Goal: Task Accomplishment & Management: Use online tool/utility

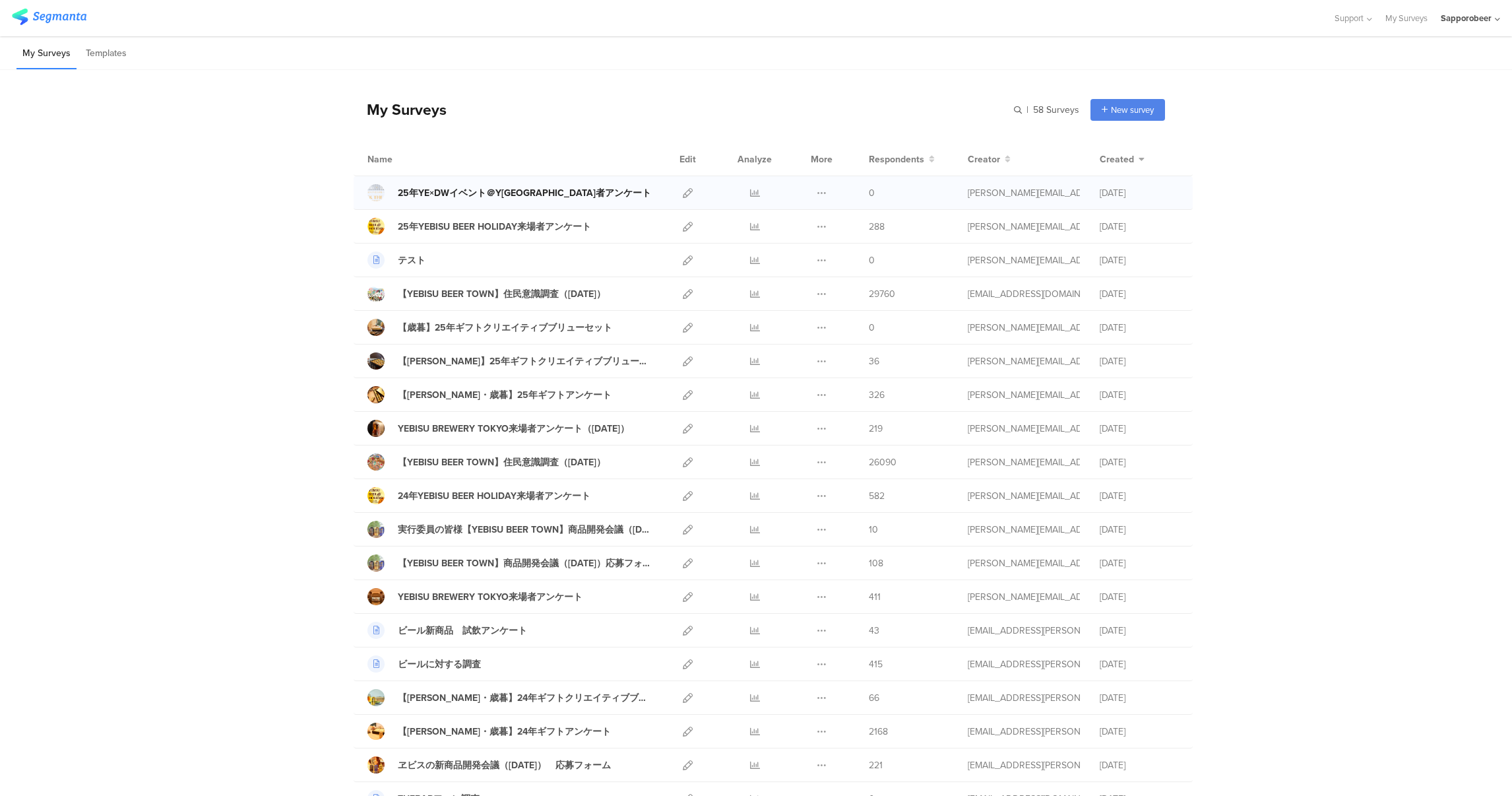
click at [526, 191] on div "25年YE×DWイベント＠Y[GEOGRAPHIC_DATA]者アンケート" at bounding box center [524, 193] width 253 height 14
click at [683, 190] on icon at bounding box center [687, 193] width 10 height 10
click at [537, 189] on div "25年YE×DWイベント＠YBT来場者アンケート" at bounding box center [524, 193] width 253 height 14
click at [683, 190] on icon at bounding box center [687, 193] width 10 height 10
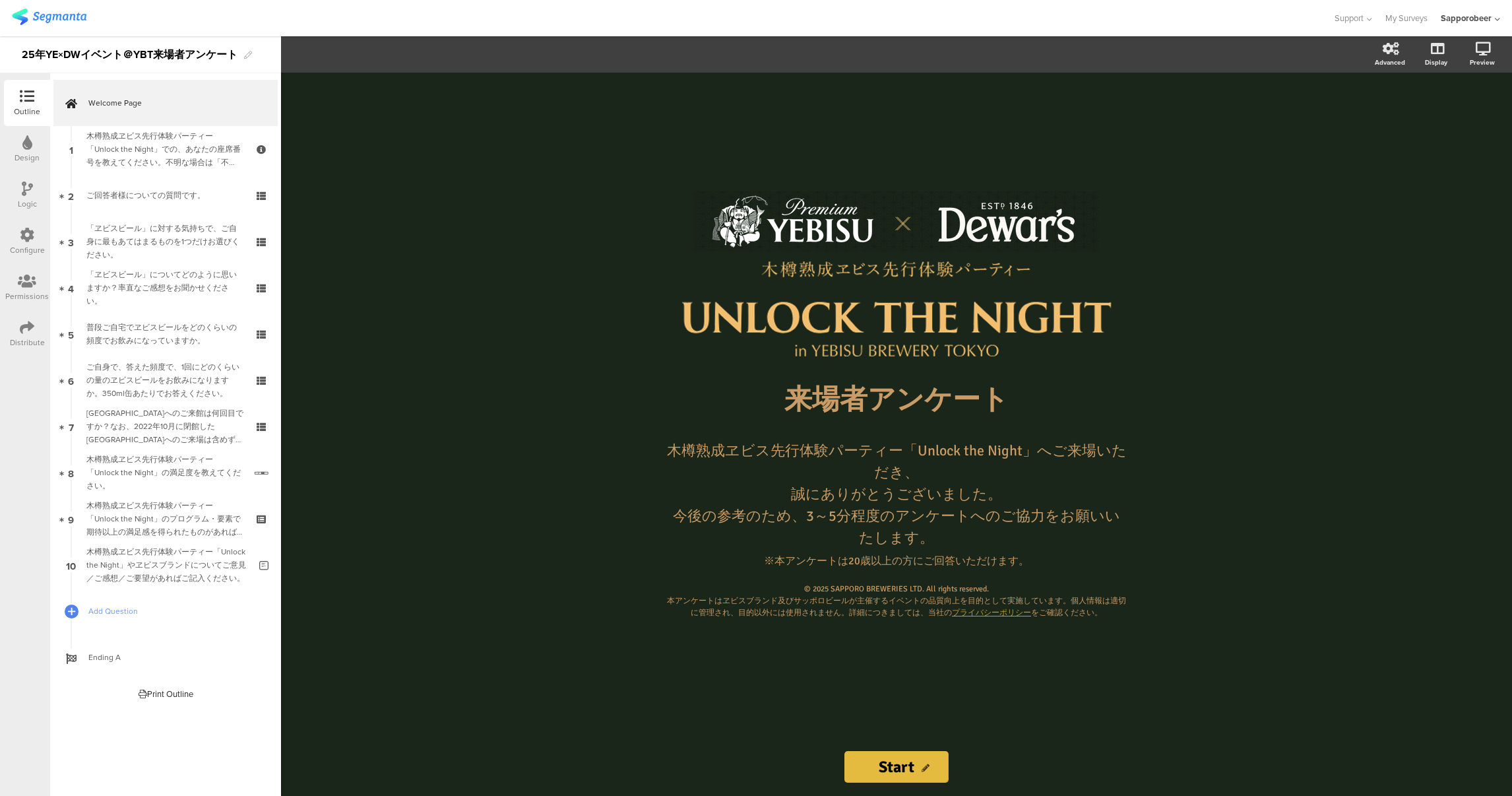
click at [31, 150] on div at bounding box center [27, 144] width 10 height 17
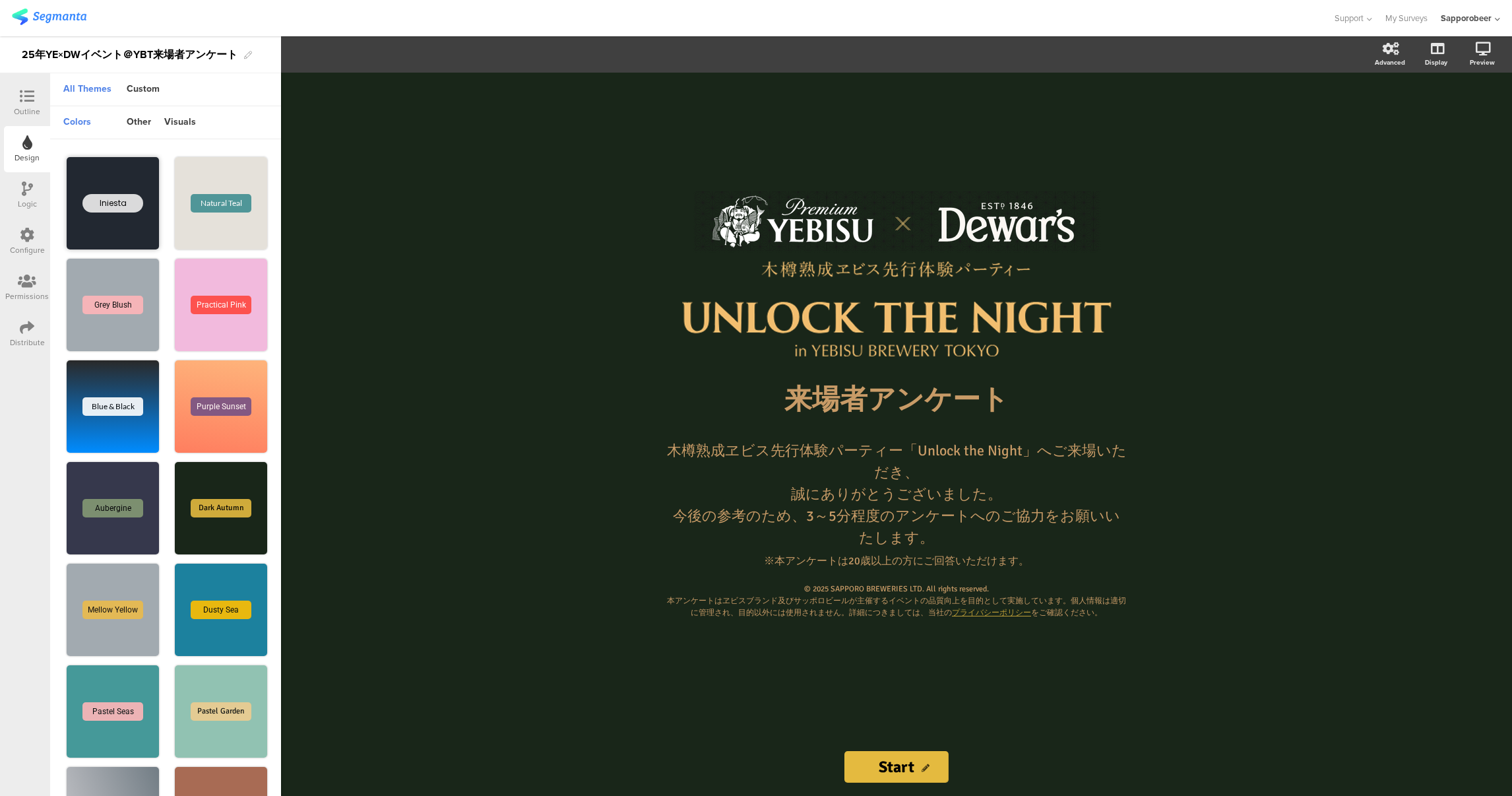
click at [109, 213] on div "Iniesta" at bounding box center [113, 203] width 92 height 92
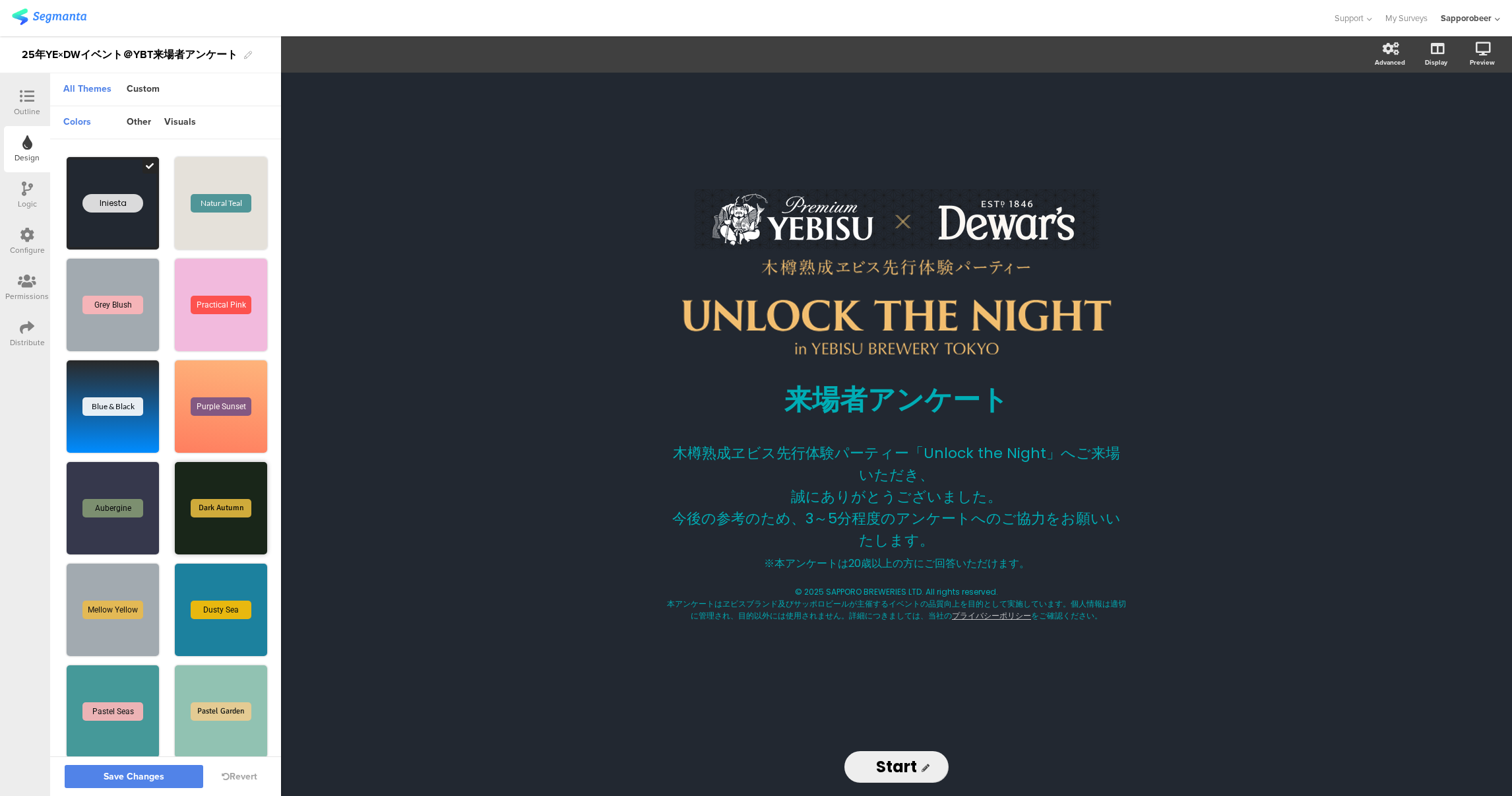
click at [216, 497] on div "Dark Autumn" at bounding box center [221, 508] width 92 height 92
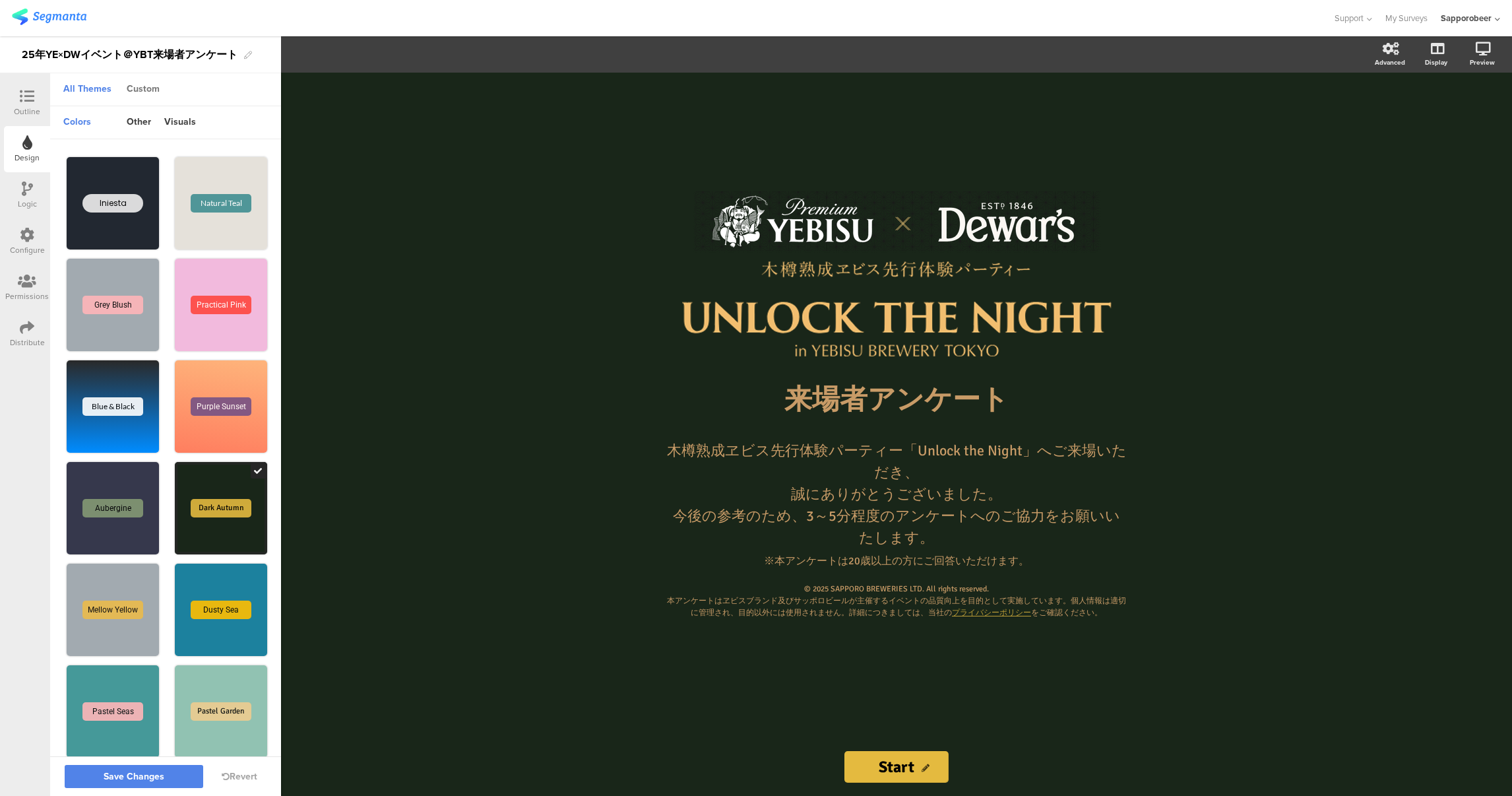
click at [142, 91] on div "Custom" at bounding box center [143, 90] width 46 height 23
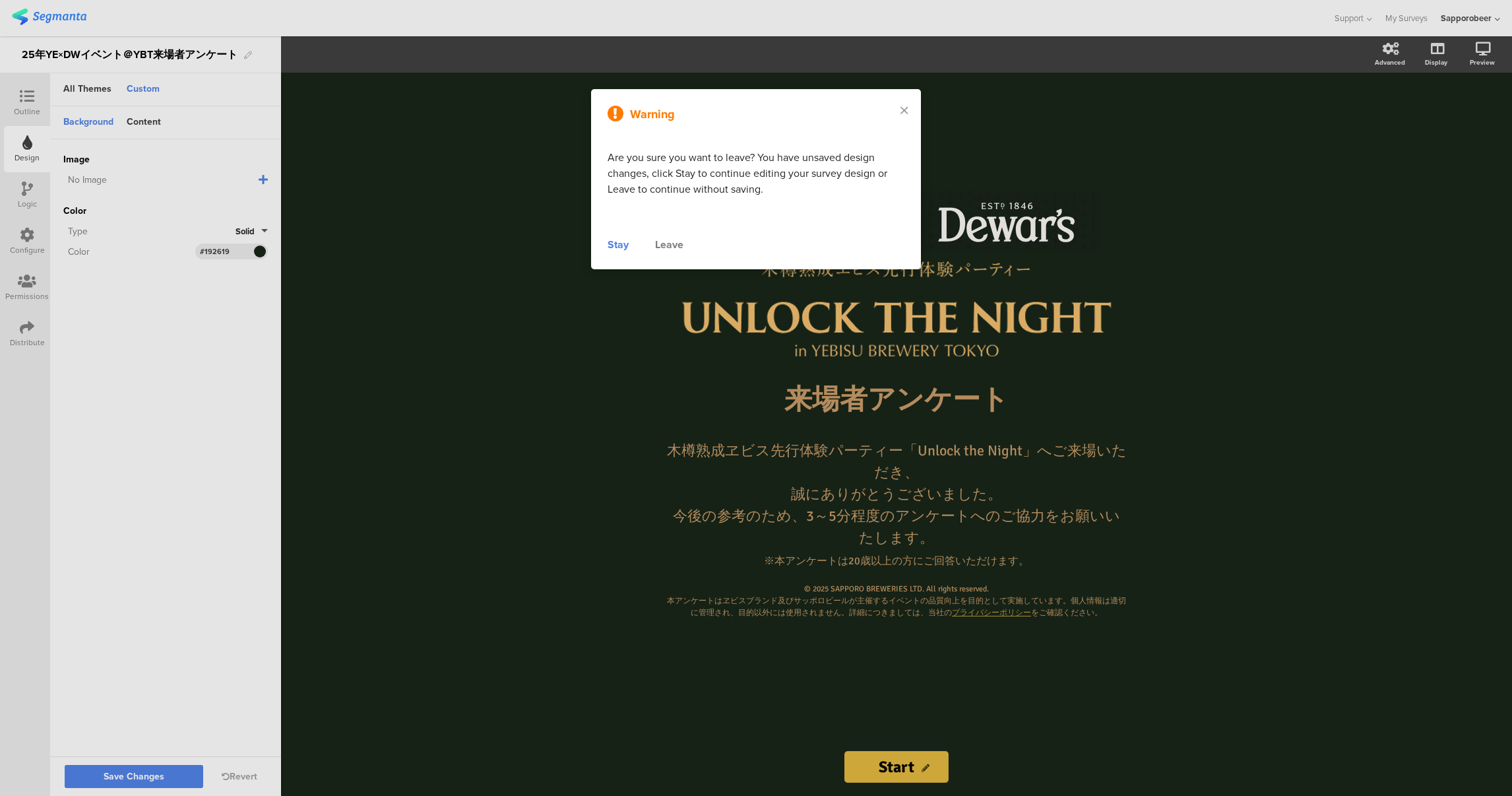
click at [615, 242] on div "Stay" at bounding box center [618, 244] width 21 height 16
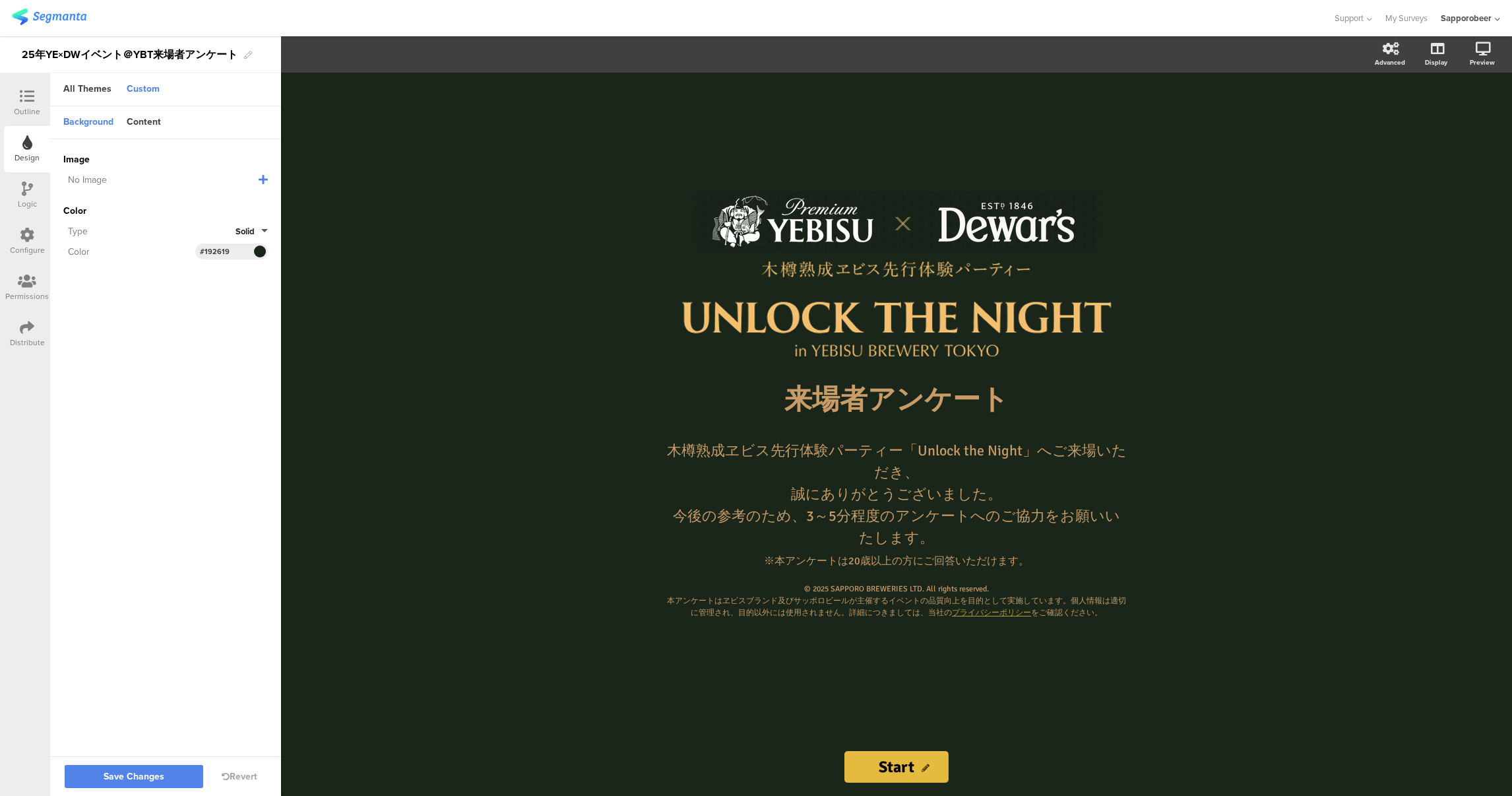
click at [261, 249] on span at bounding box center [259, 251] width 15 height 8
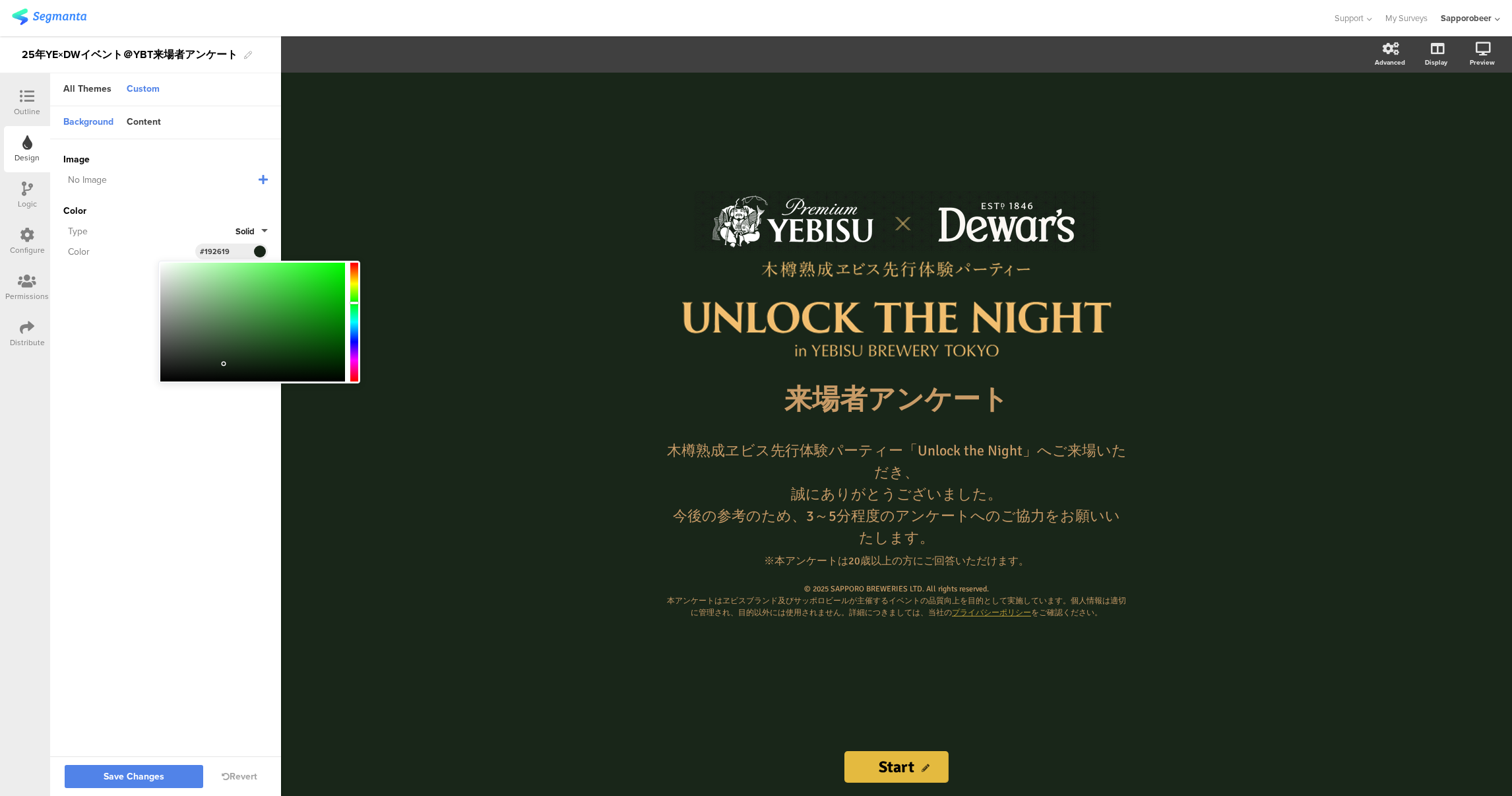
click at [339, 378] on div at bounding box center [253, 321] width 184 height 119
type input "#000700"
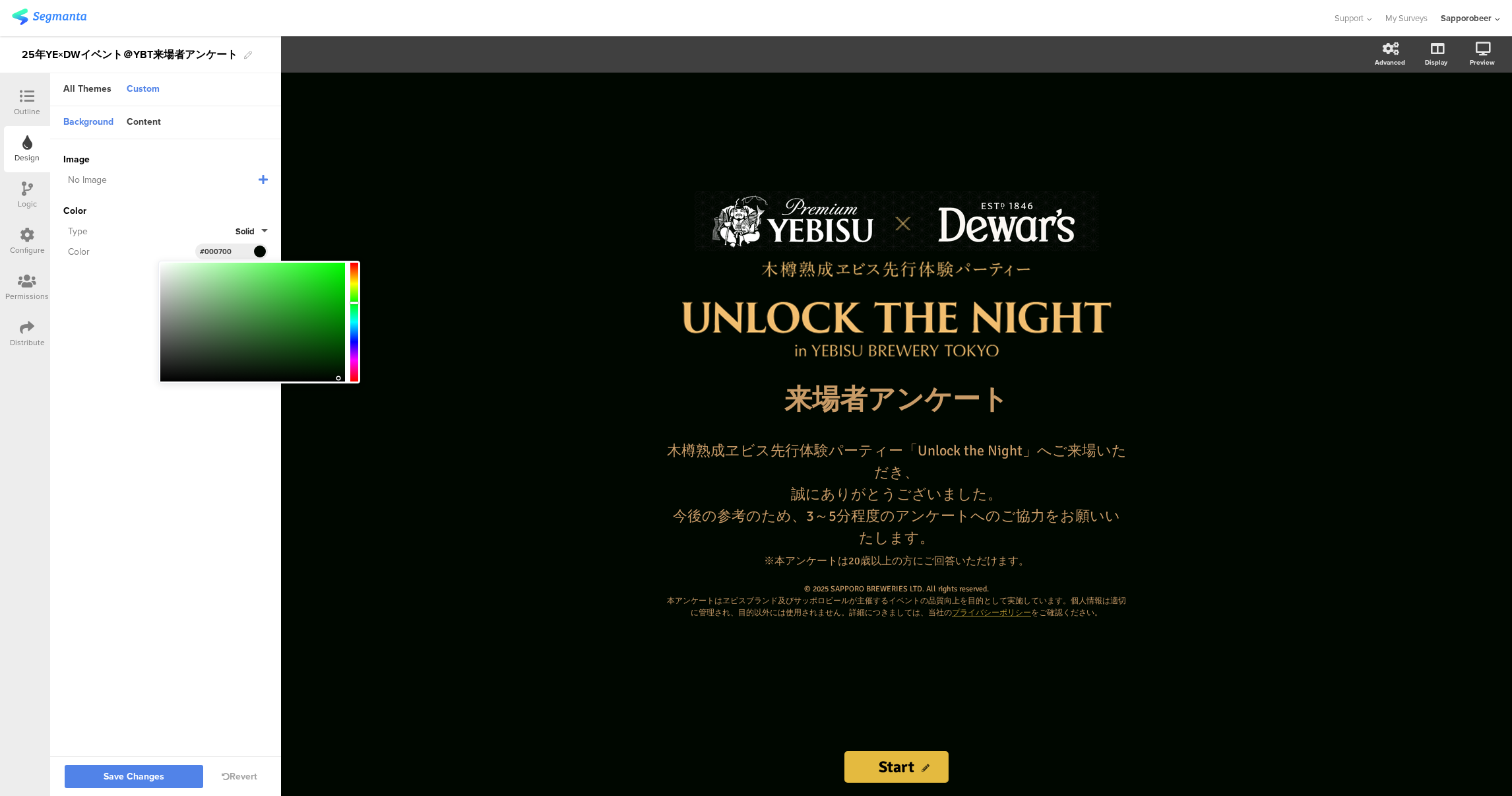
click at [235, 426] on sg-customize-design "Background Content Image No Image Invalid URL or Upload File Color Type Solid C…" at bounding box center [165, 432] width 231 height 652
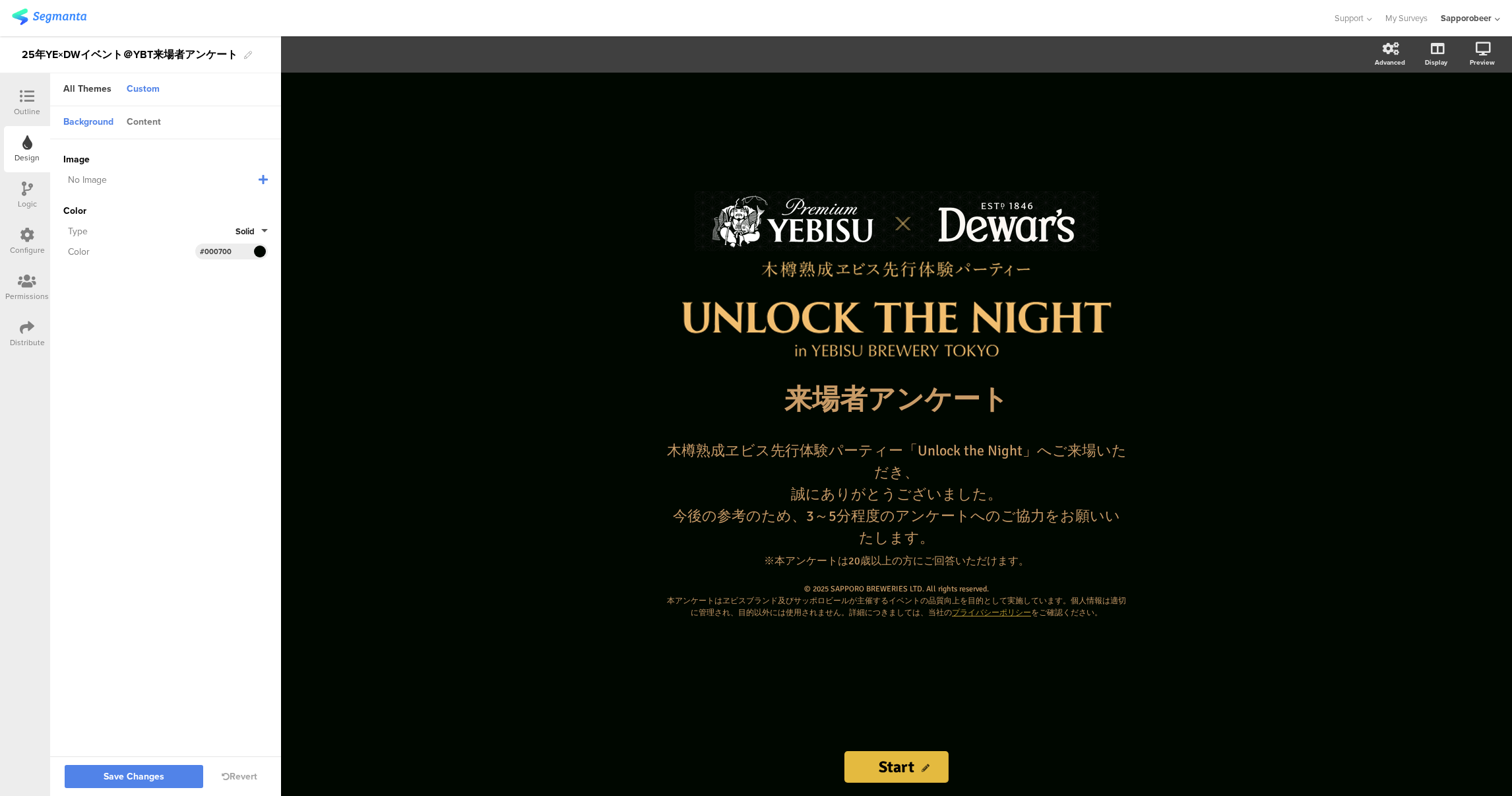
click at [152, 122] on div "Content" at bounding box center [144, 123] width 48 height 23
click at [259, 158] on span at bounding box center [259, 160] width 15 height 8
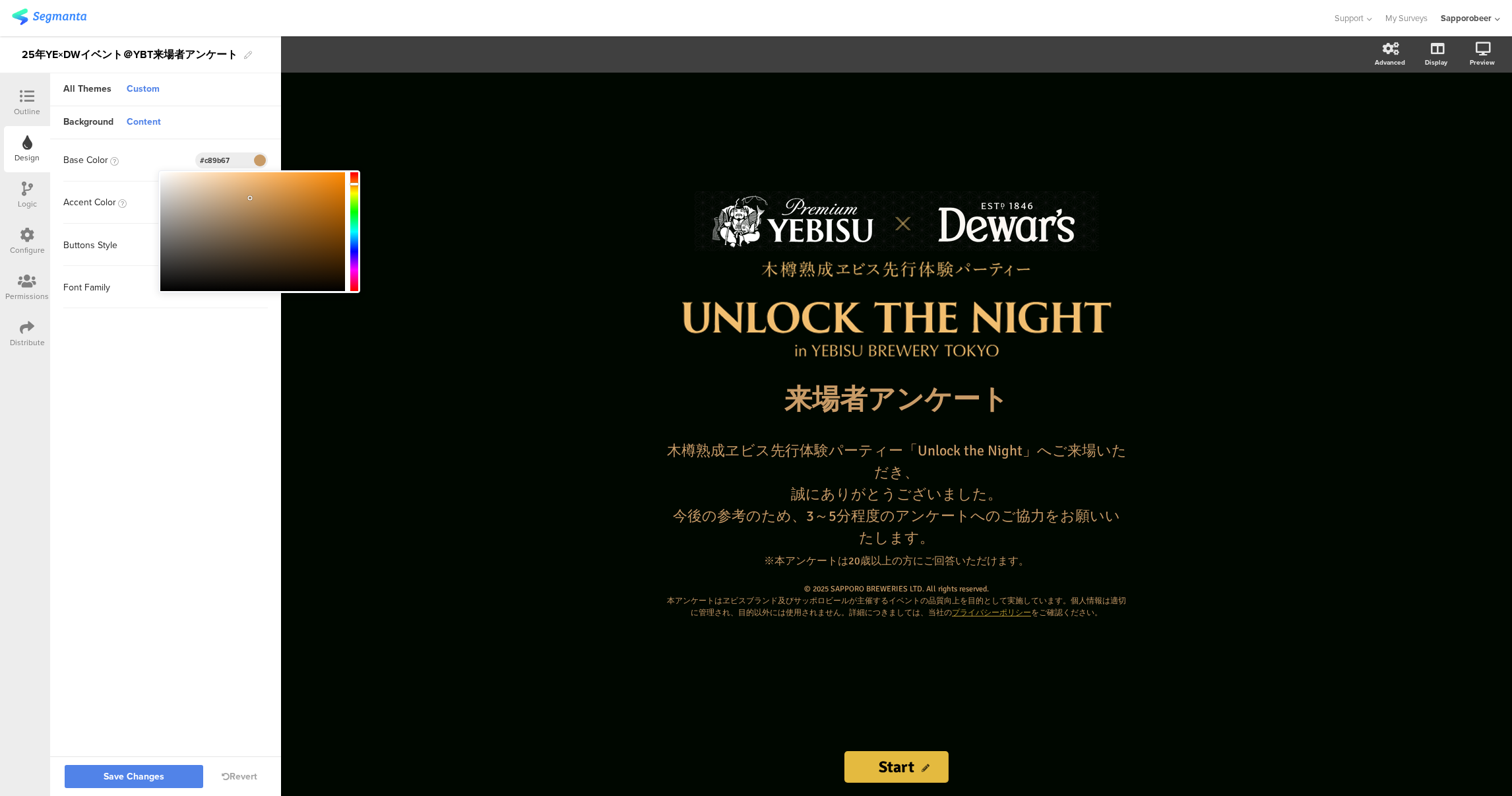
click at [225, 192] on div at bounding box center [253, 231] width 184 height 119
click at [219, 183] on div at bounding box center [253, 231] width 184 height 119
click at [207, 185] on div at bounding box center [253, 231] width 184 height 119
click at [197, 185] on div at bounding box center [253, 231] width 184 height 119
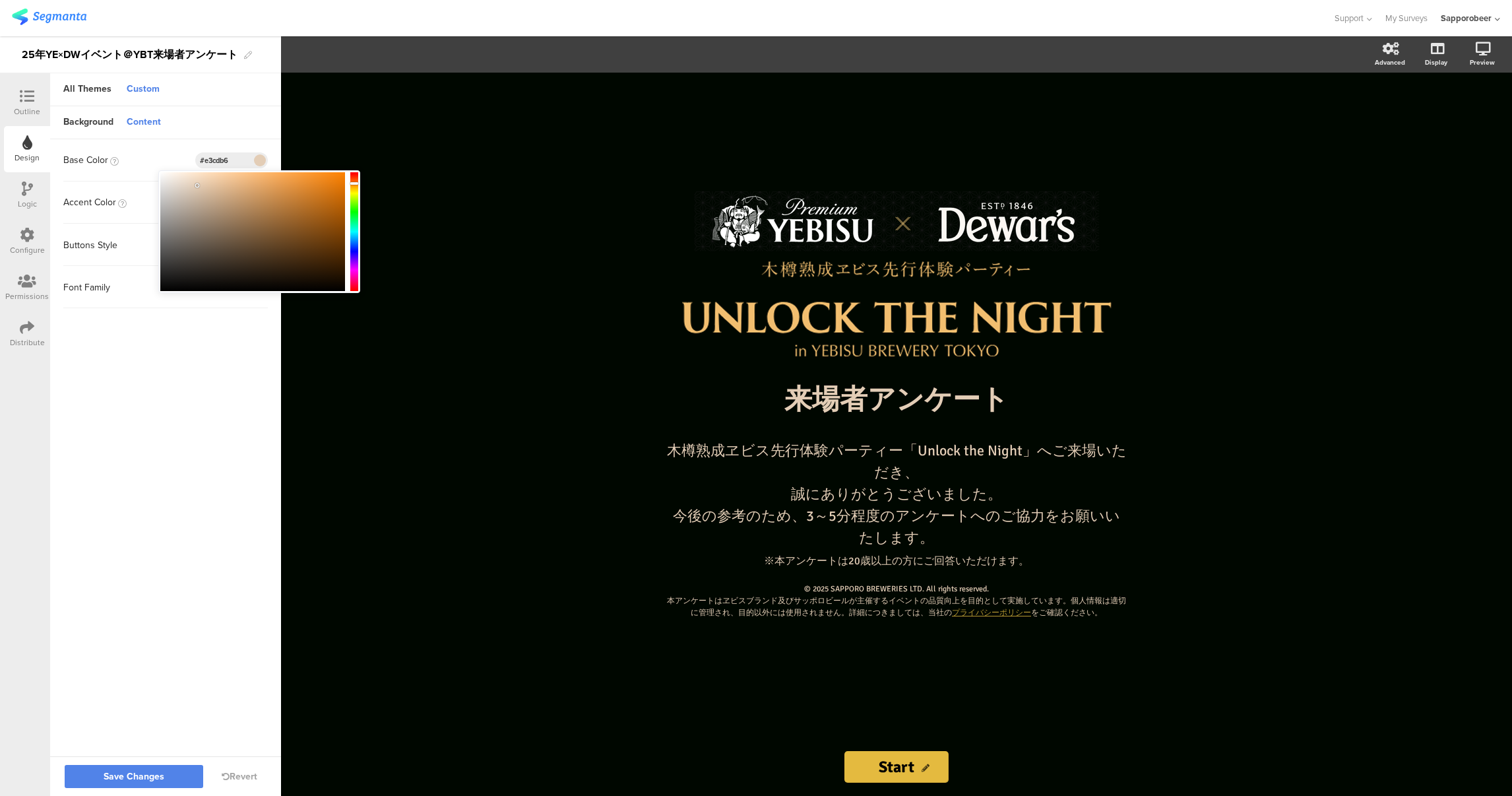
click at [188, 187] on div at bounding box center [253, 231] width 184 height 119
click at [163, 173] on div at bounding box center [253, 231] width 184 height 119
type input "#fefcf9"
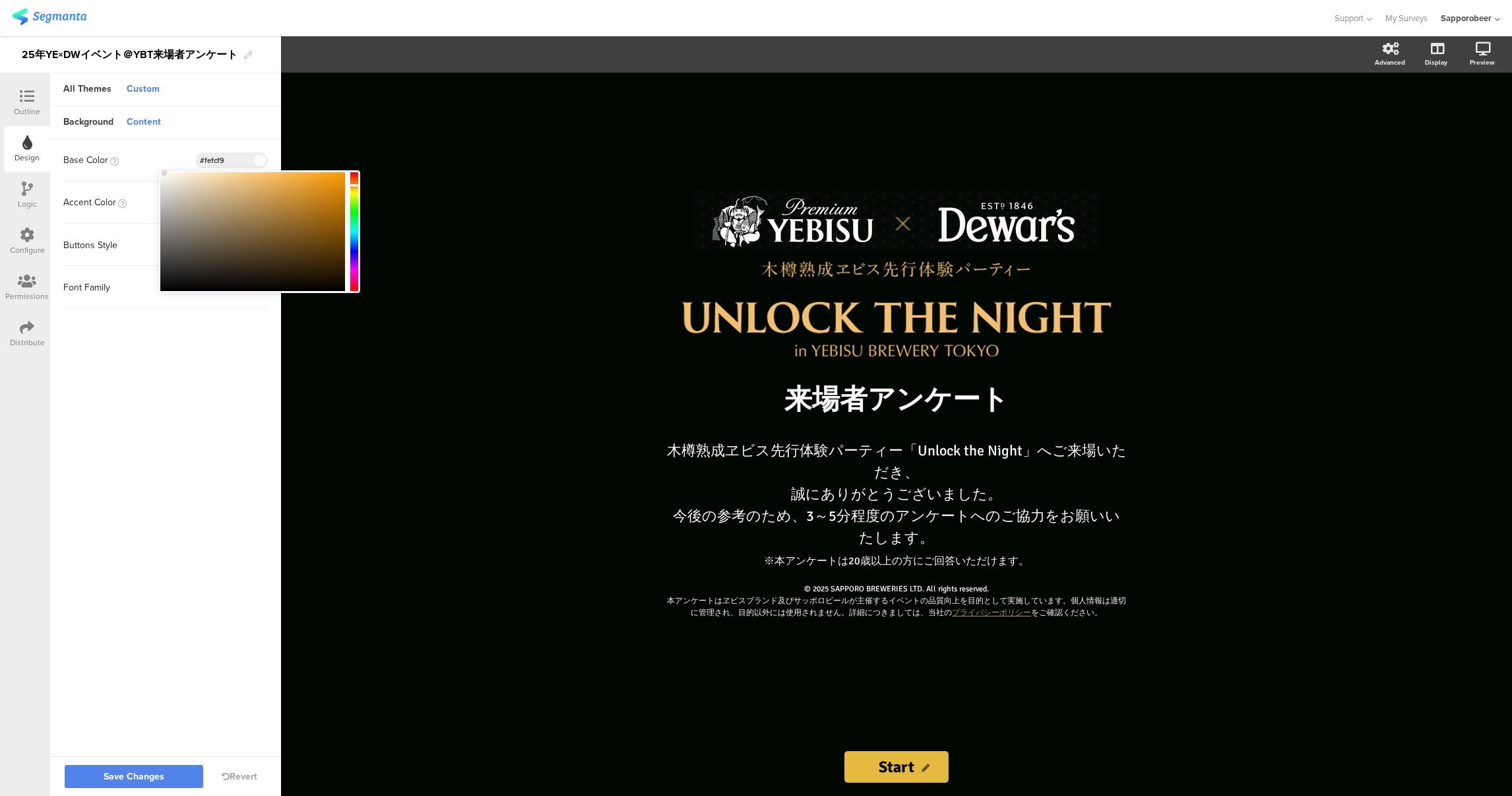
click at [240, 345] on sg-customize-design "Background Content Image No Image Invalid URL or Upload File Color Type Solid C…" at bounding box center [165, 432] width 231 height 652
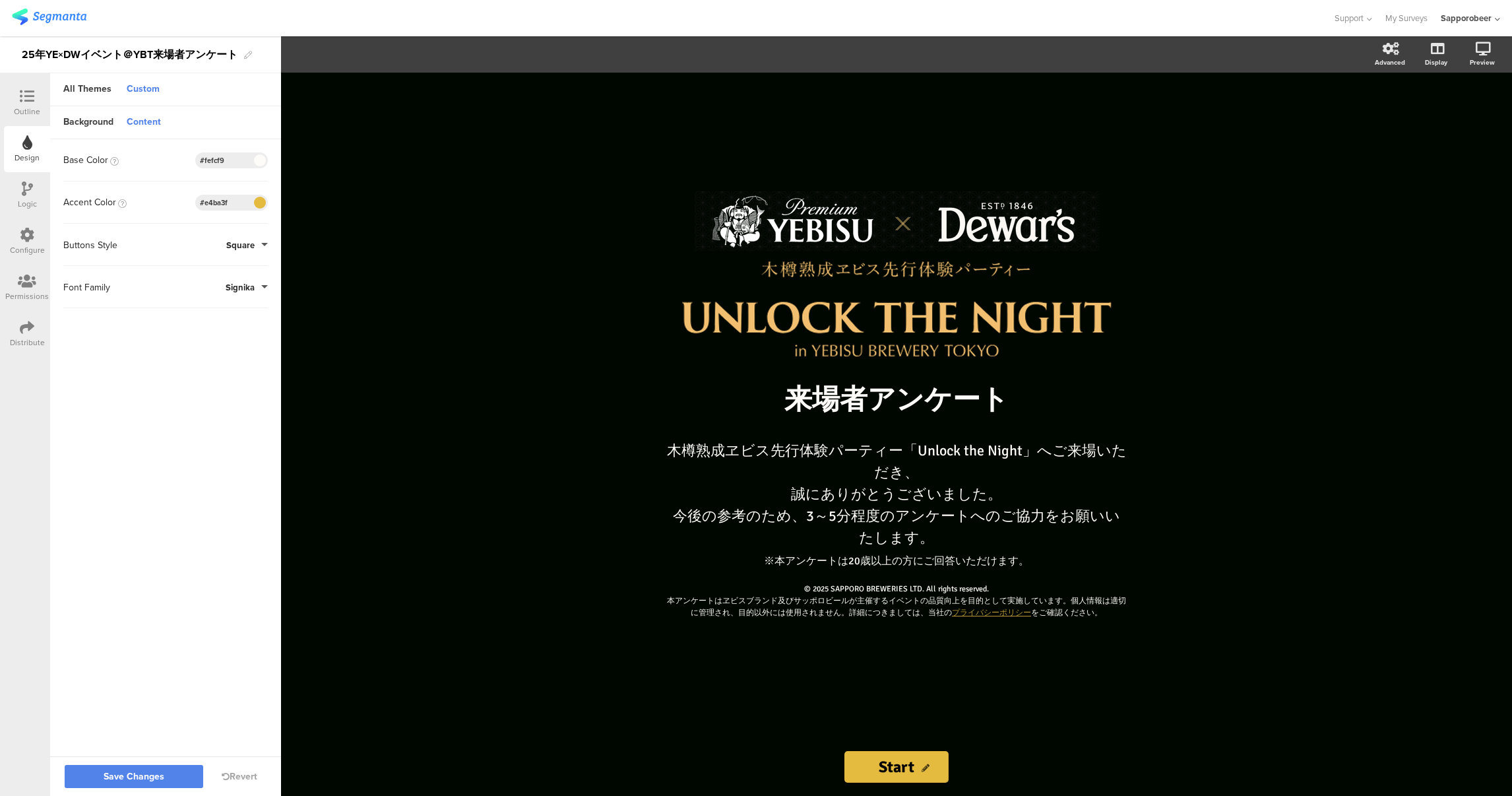
click at [254, 205] on span at bounding box center [259, 203] width 15 height 8
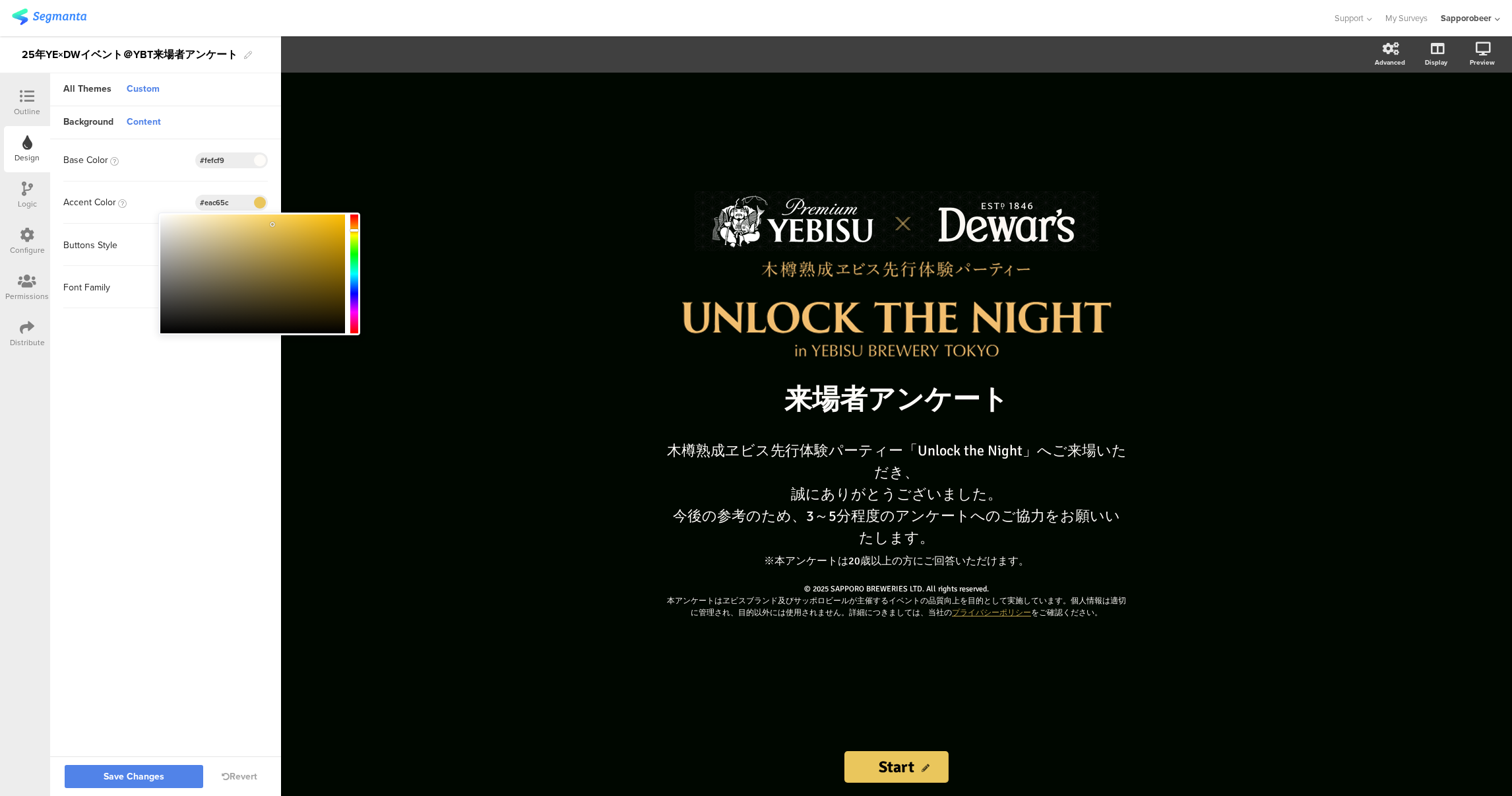
click at [272, 225] on div at bounding box center [253, 274] width 184 height 119
click at [263, 222] on div at bounding box center [253, 274] width 184 height 119
click at [255, 222] on div at bounding box center [253, 274] width 184 height 119
click at [257, 231] on div at bounding box center [253, 274] width 184 height 119
click at [257, 242] on div at bounding box center [253, 274] width 184 height 119
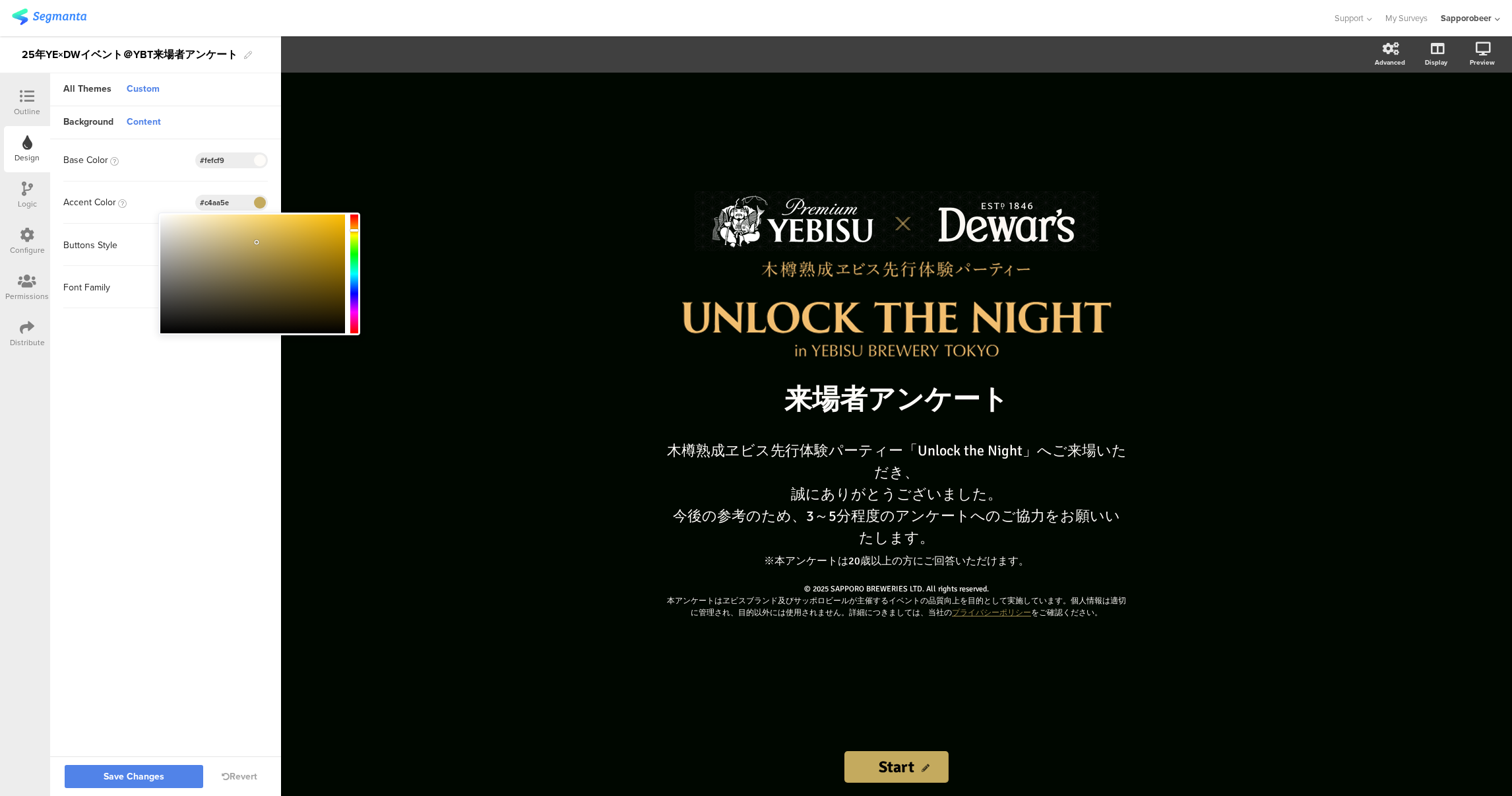
click at [271, 243] on div at bounding box center [253, 274] width 184 height 119
click at [272, 227] on div at bounding box center [253, 274] width 184 height 119
click at [296, 246] on div at bounding box center [253, 274] width 184 height 119
click at [316, 252] on div at bounding box center [253, 274] width 184 height 119
click at [324, 259] on div at bounding box center [253, 274] width 184 height 119
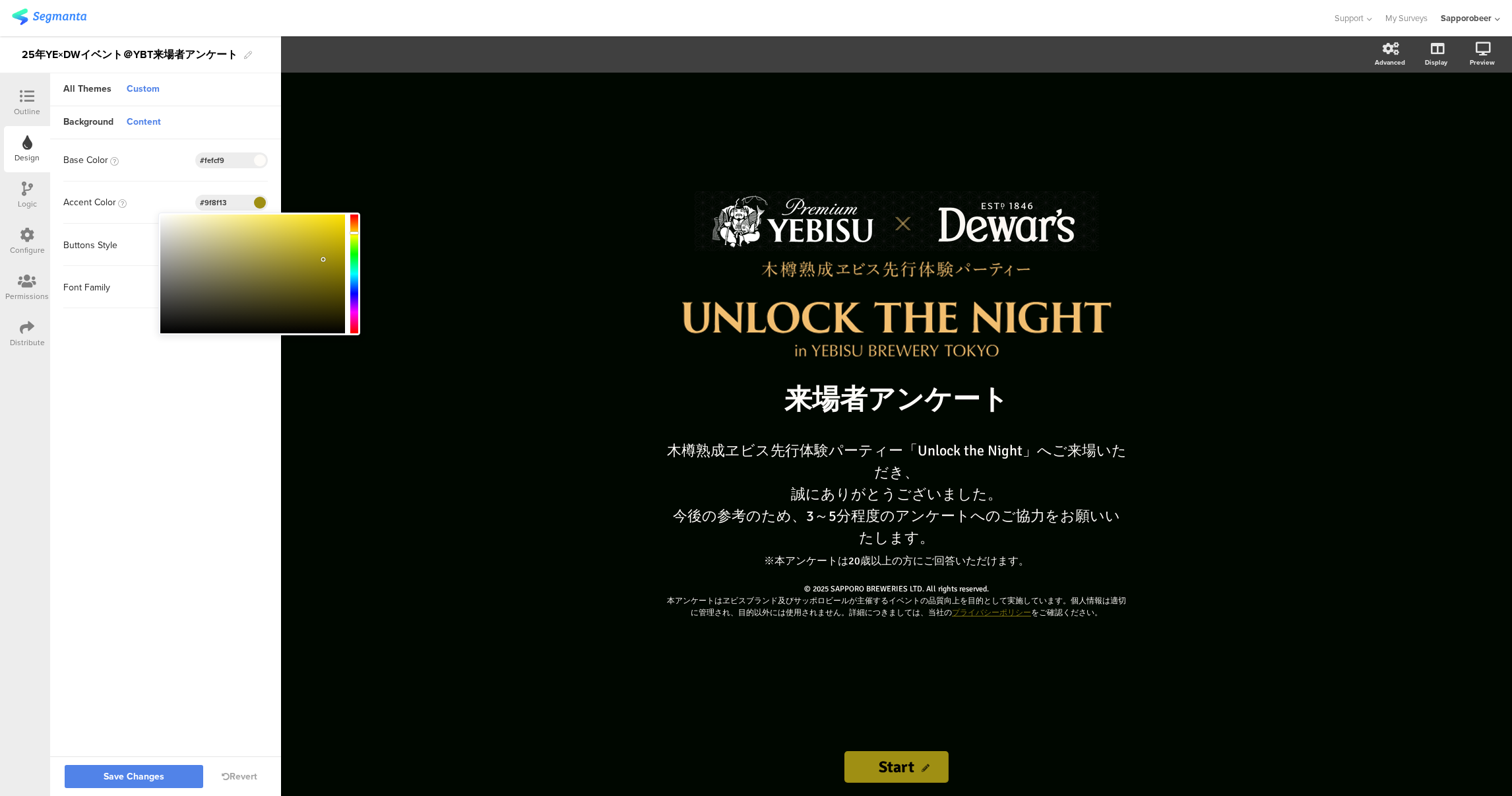
click at [354, 233] on div at bounding box center [354, 232] width 8 height 2
click at [308, 240] on div at bounding box center [253, 274] width 184 height 119
click at [314, 221] on div at bounding box center [253, 274] width 184 height 119
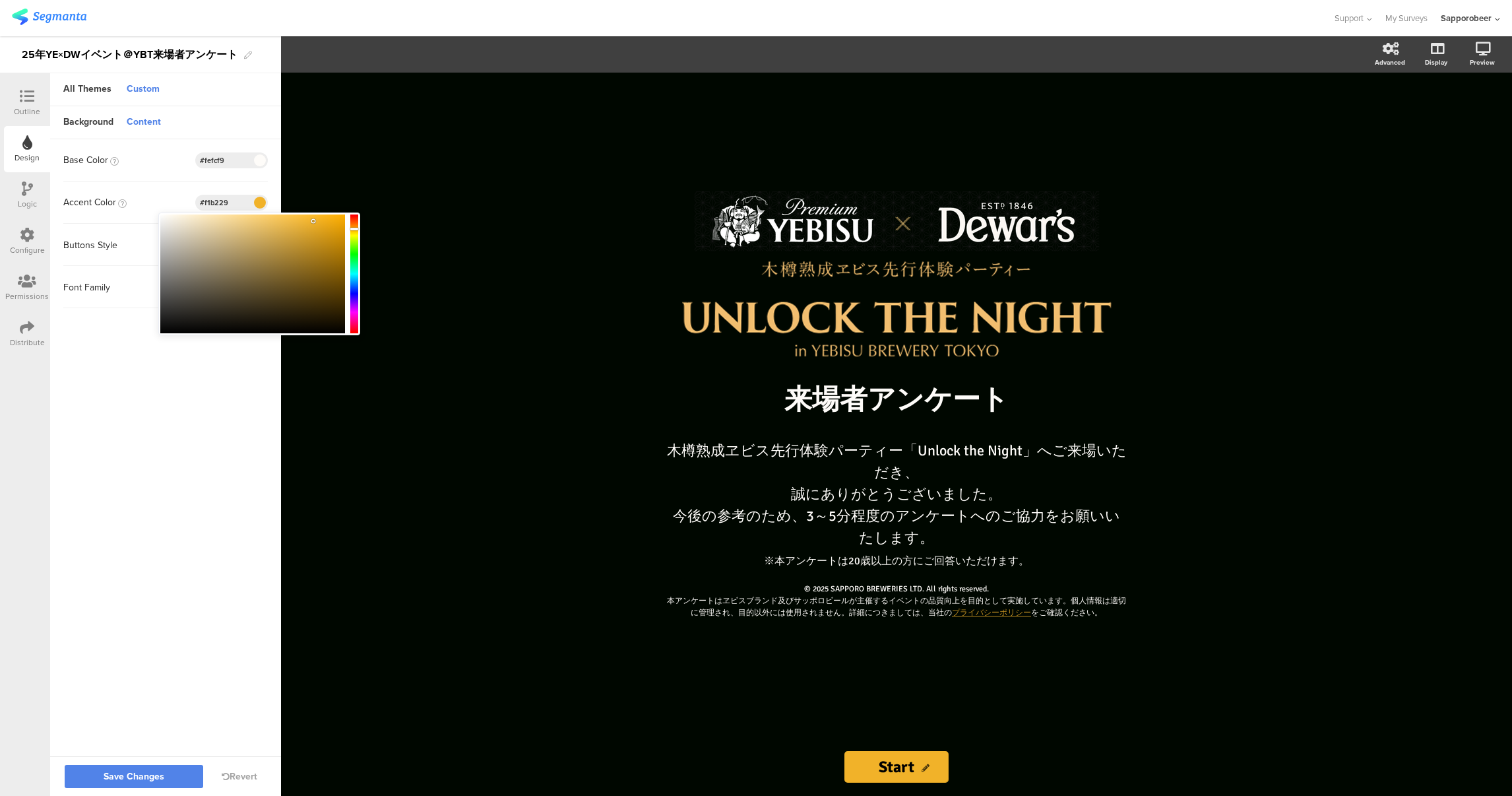
click at [355, 229] on div at bounding box center [354, 274] width 8 height 119
click at [305, 236] on div at bounding box center [253, 274] width 184 height 119
click at [293, 246] on div at bounding box center [253, 274] width 184 height 119
click at [277, 231] on div at bounding box center [253, 274] width 184 height 119
click at [264, 237] on div at bounding box center [253, 274] width 184 height 119
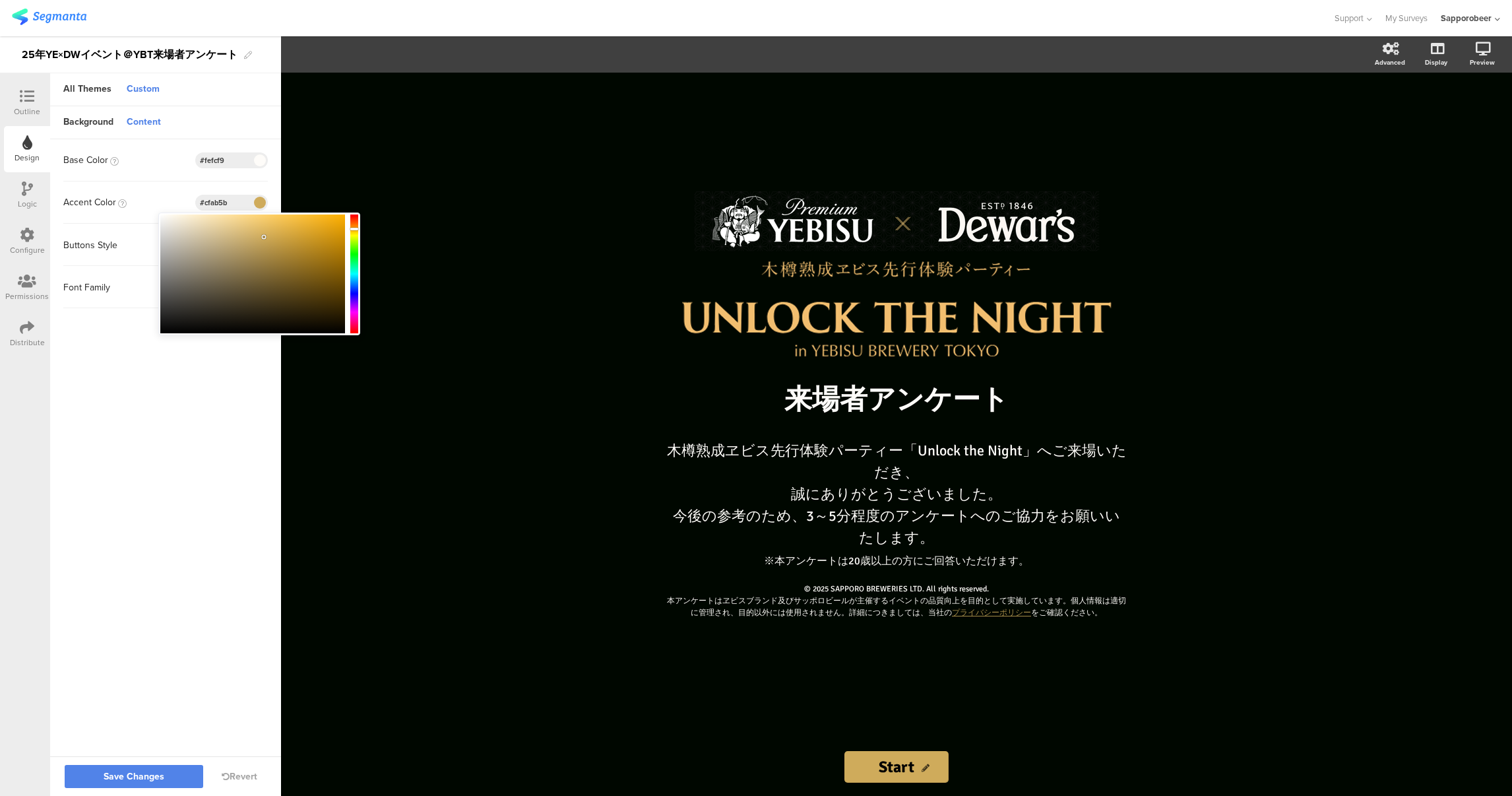
click at [263, 221] on div at bounding box center [253, 274] width 184 height 119
type input "#f3c96c"
click at [200, 410] on sg-customize-design "Background Content Image No Image Invalid URL or Upload File Color Type Solid C…" at bounding box center [165, 432] width 231 height 652
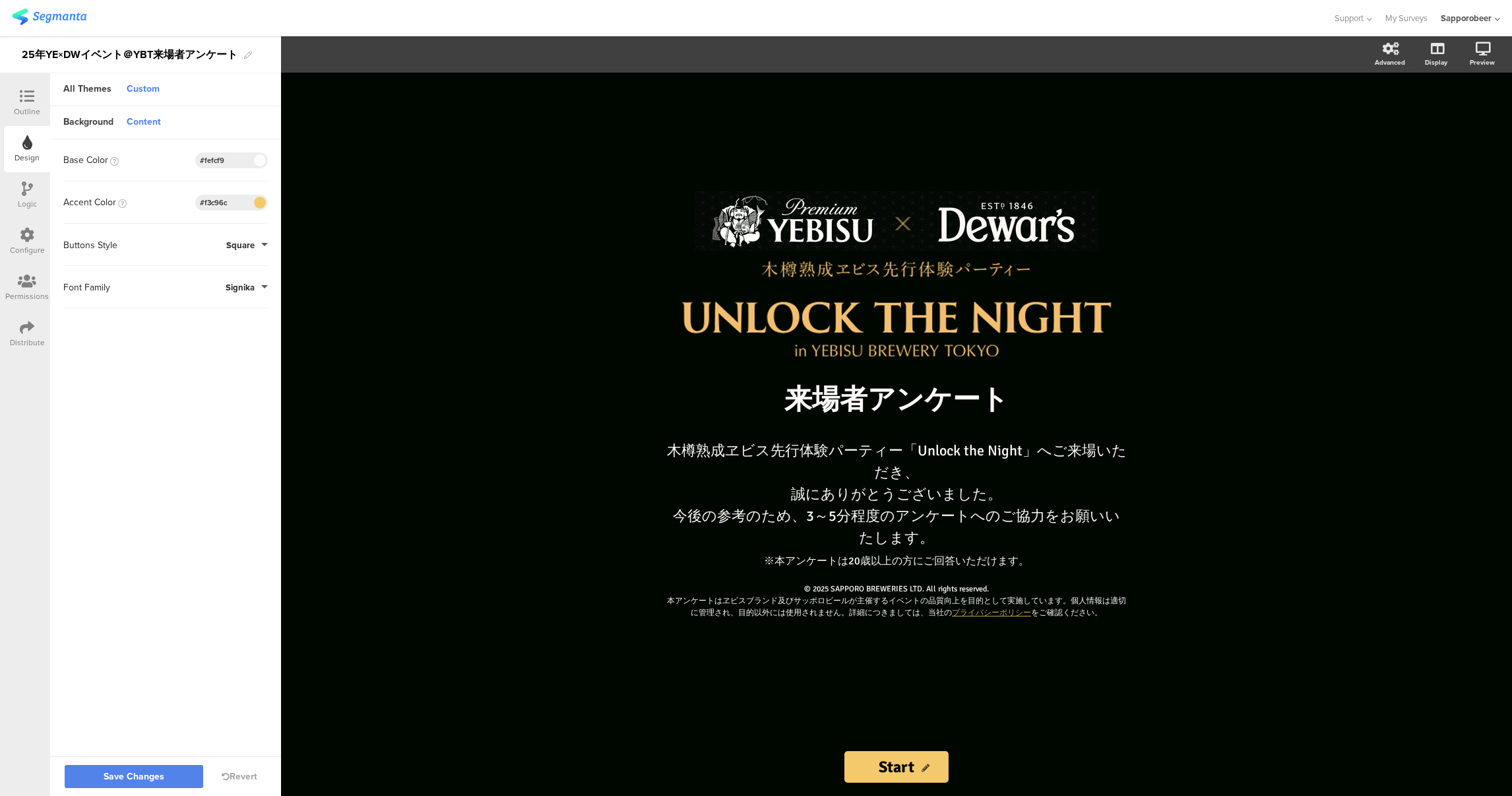
click at [34, 109] on div "Outline" at bounding box center [26, 112] width 26 height 12
click at [166, 777] on button "Save Changes" at bounding box center [134, 776] width 138 height 23
click at [27, 89] on icon at bounding box center [26, 96] width 14 height 14
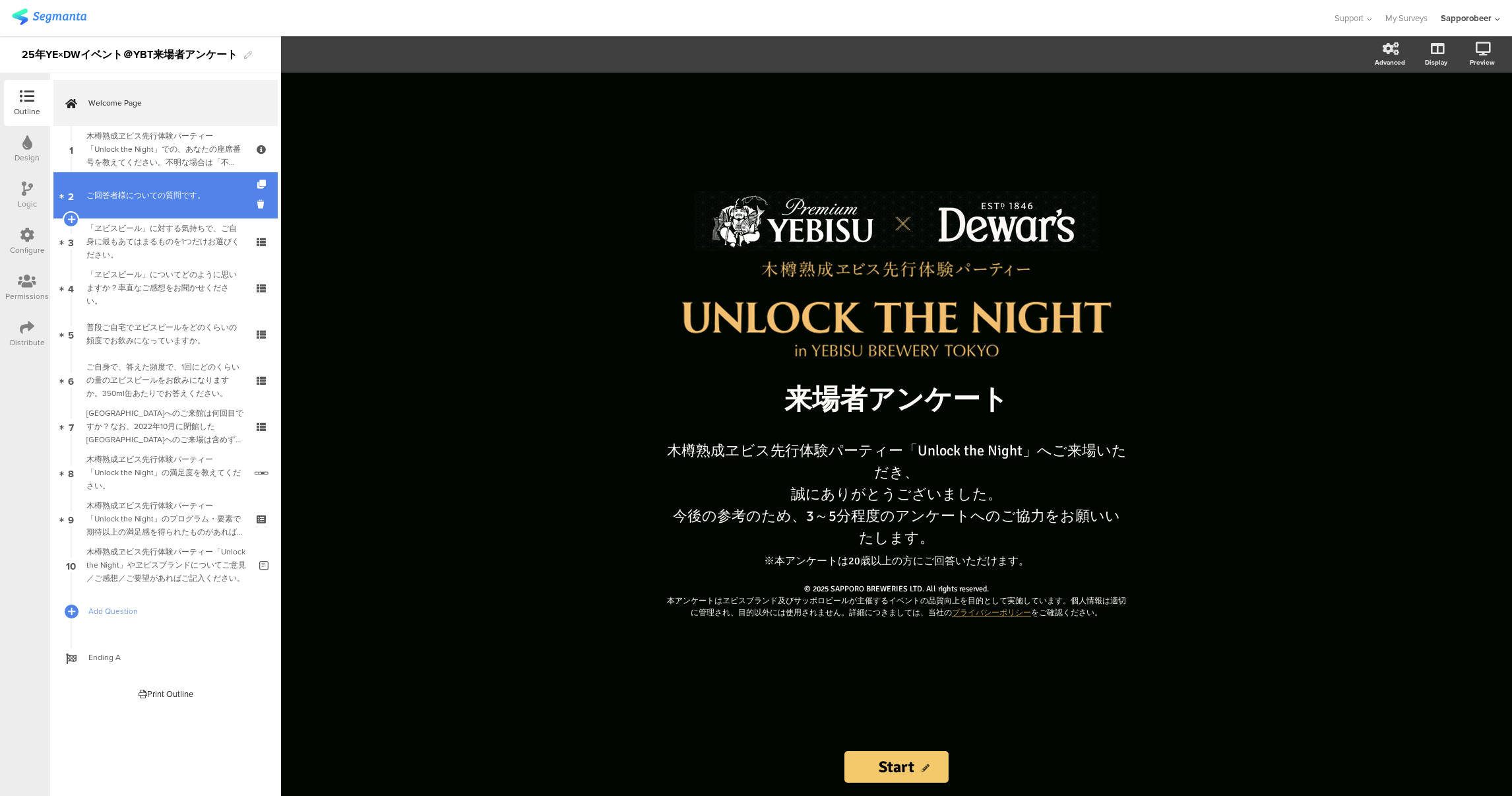
click at [171, 203] on link "2 ご回答者様についての質問です。" at bounding box center [166, 195] width 225 height 46
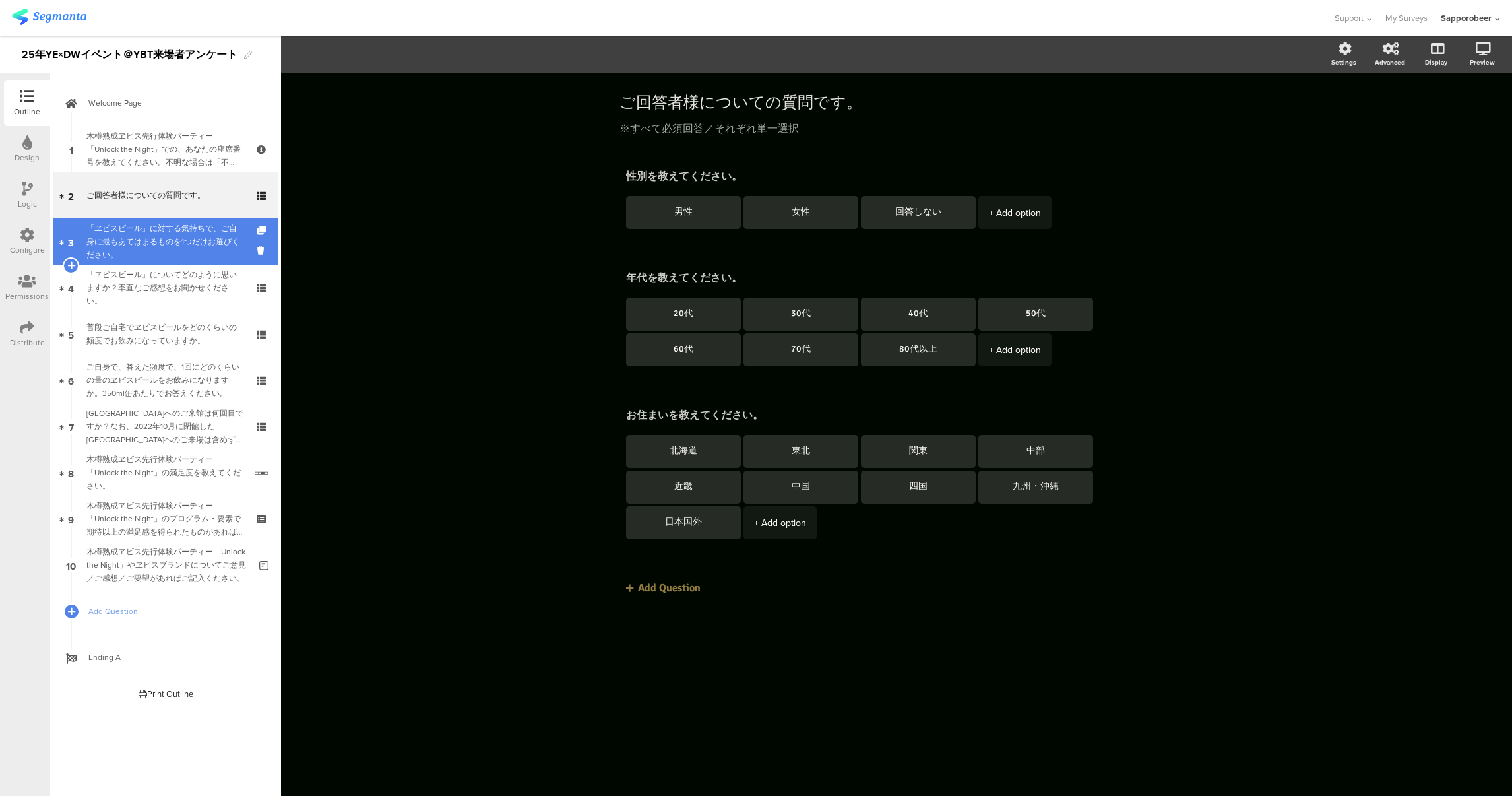
click at [179, 235] on div "「ヱビスビール」に対する気持ちで、ご自身に最もあてはまるものを1つだけお選びください。" at bounding box center [165, 241] width 158 height 39
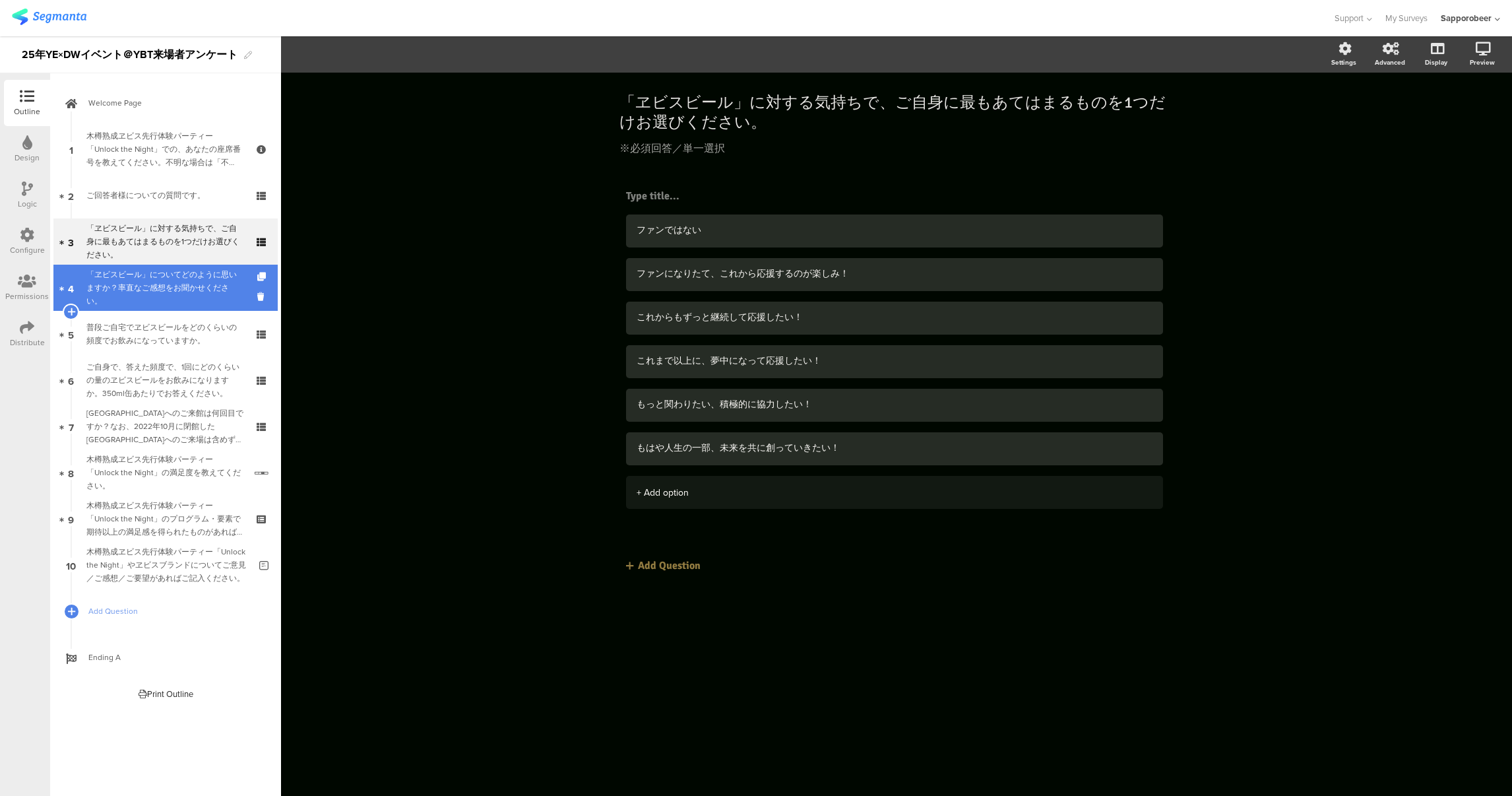
click at [176, 290] on div "「ヱビスビール」についてどのように思いますか？率直なご感想をお聞かせください。" at bounding box center [165, 287] width 158 height 39
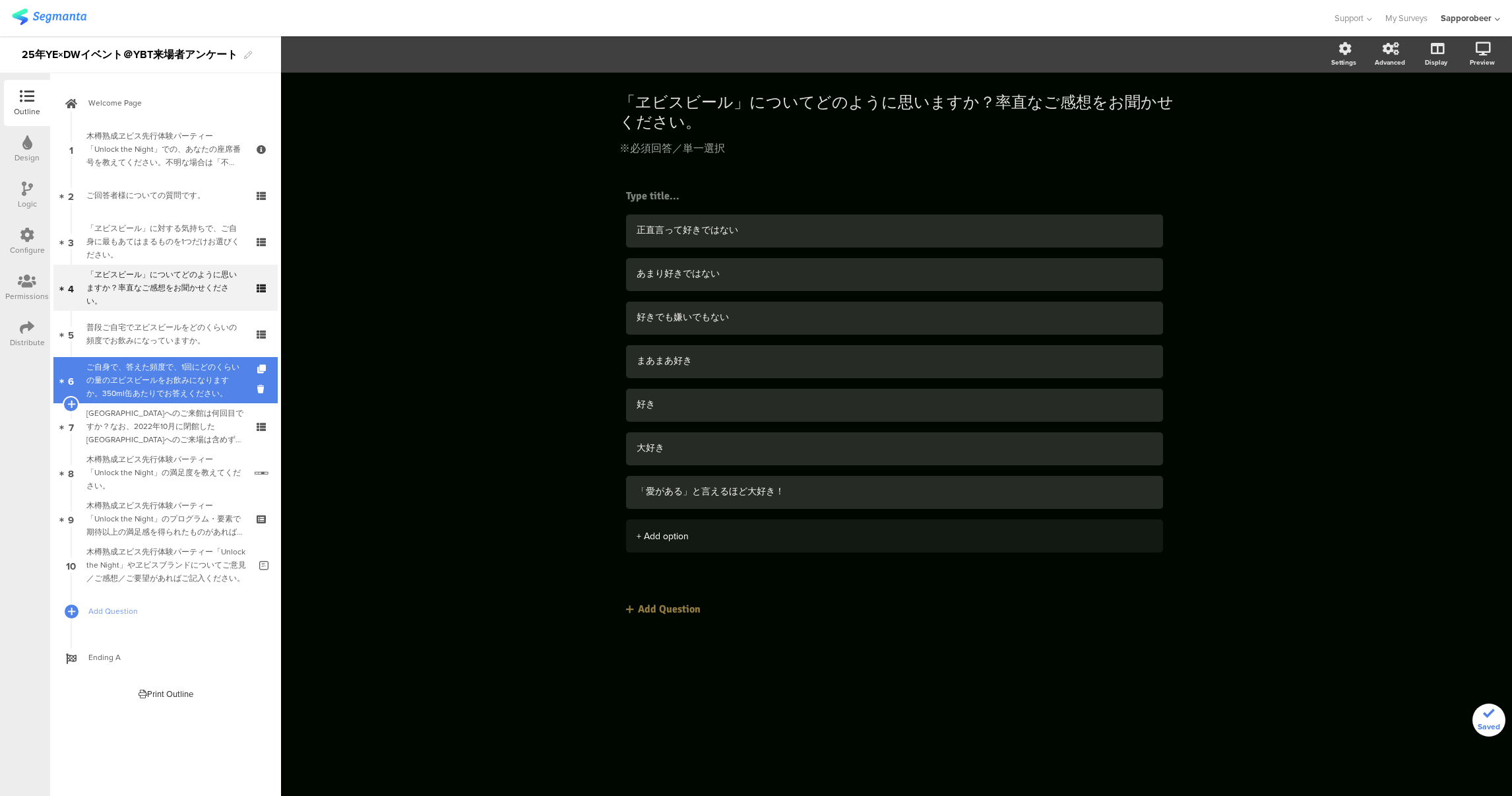
click at [197, 390] on div "ご自身で、答えた頻度で、1回にどのくらいの量のヱビスビールをお飲みになりますか。350ml缶あたりでお答えください。" at bounding box center [165, 380] width 158 height 39
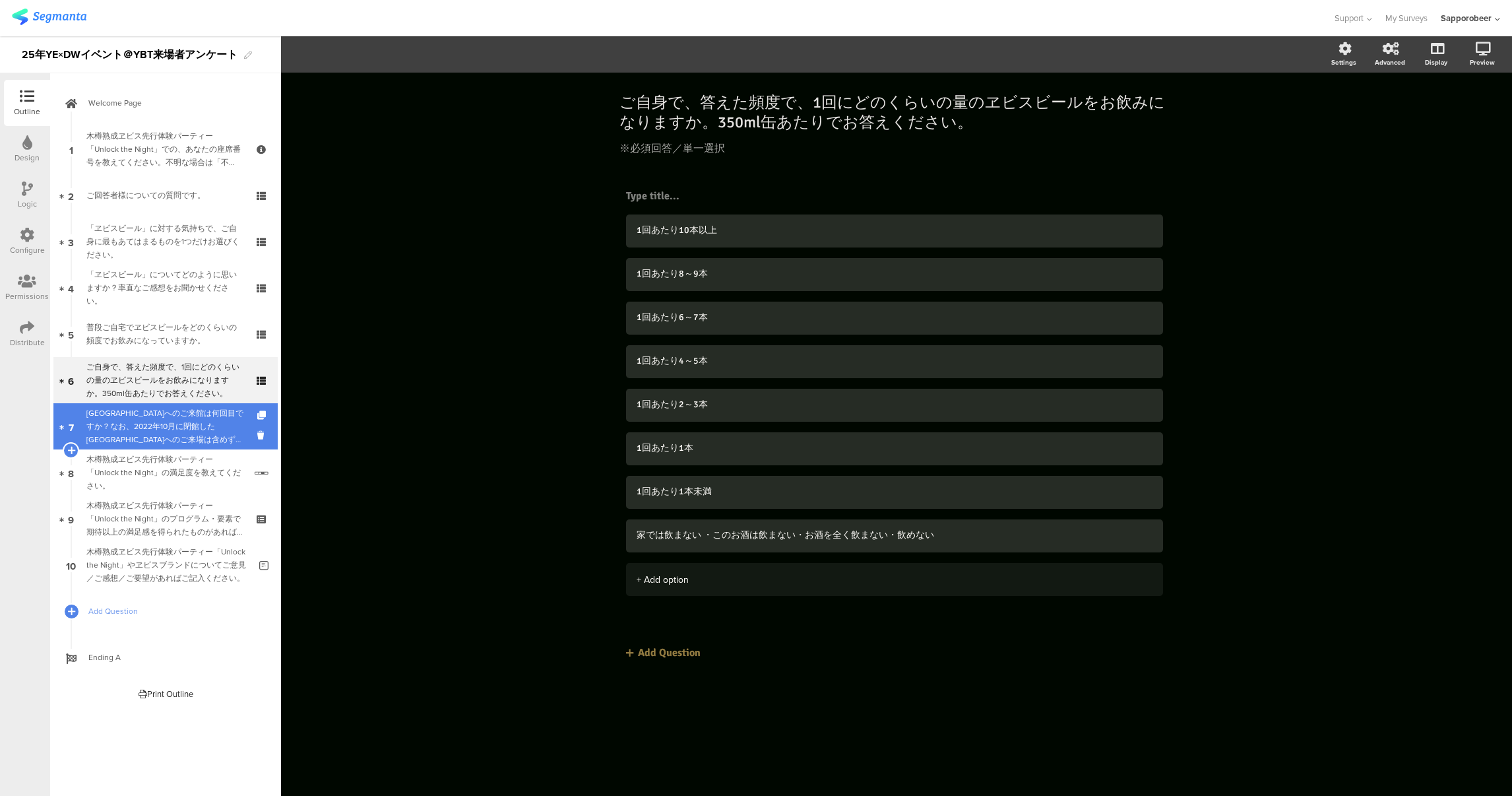
click at [187, 438] on div "[GEOGRAPHIC_DATA]へのご来館は何回目ですか？なお、2022年10月に閉館した[GEOGRAPHIC_DATA]へのご来場は含めずにお答えくださ…" at bounding box center [165, 426] width 158 height 39
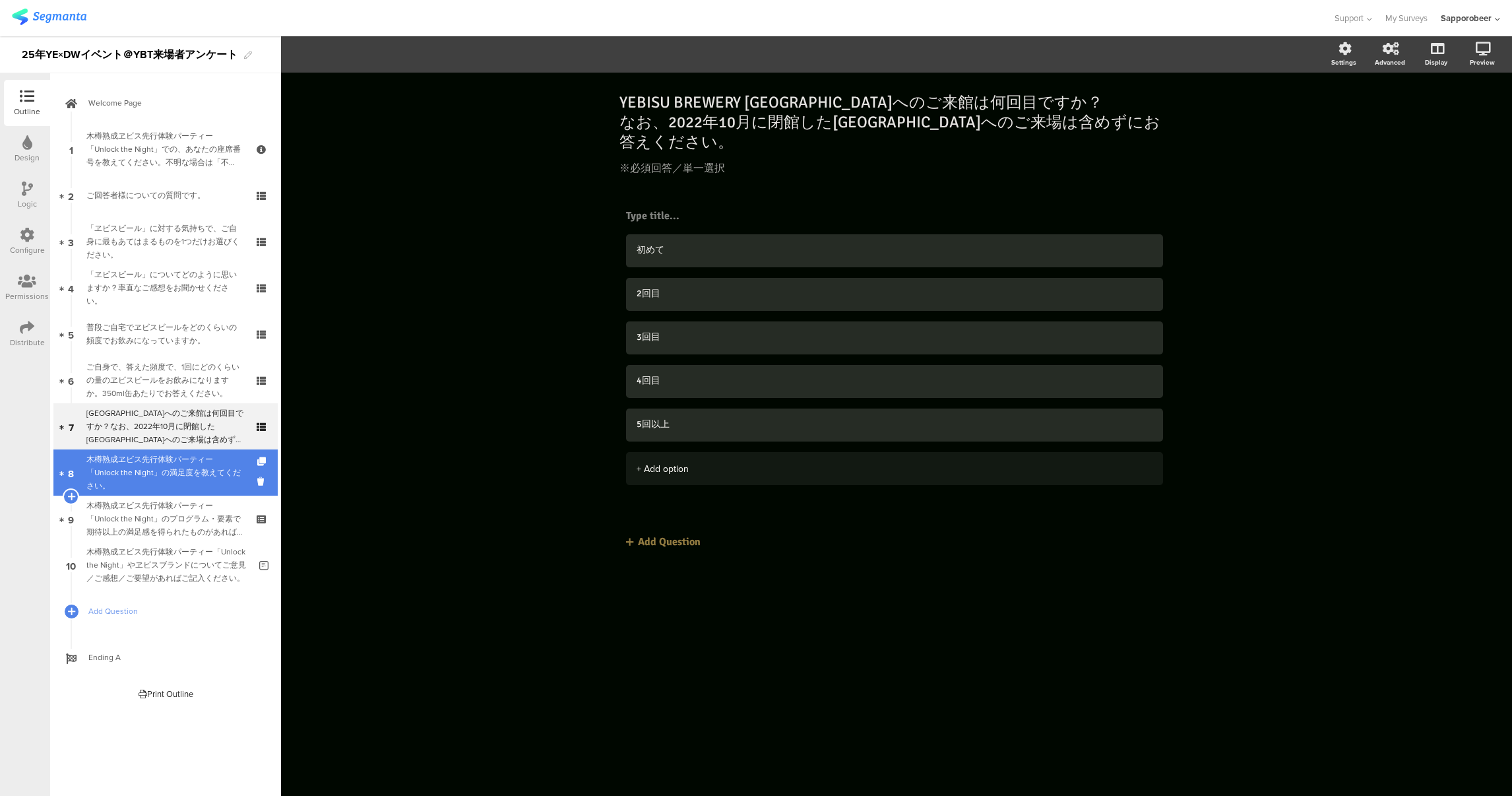
click at [189, 486] on div "木樽熟成ヱビス先行体験パーティー「Unlock the Night」の満足度を教えてください。" at bounding box center [165, 472] width 158 height 39
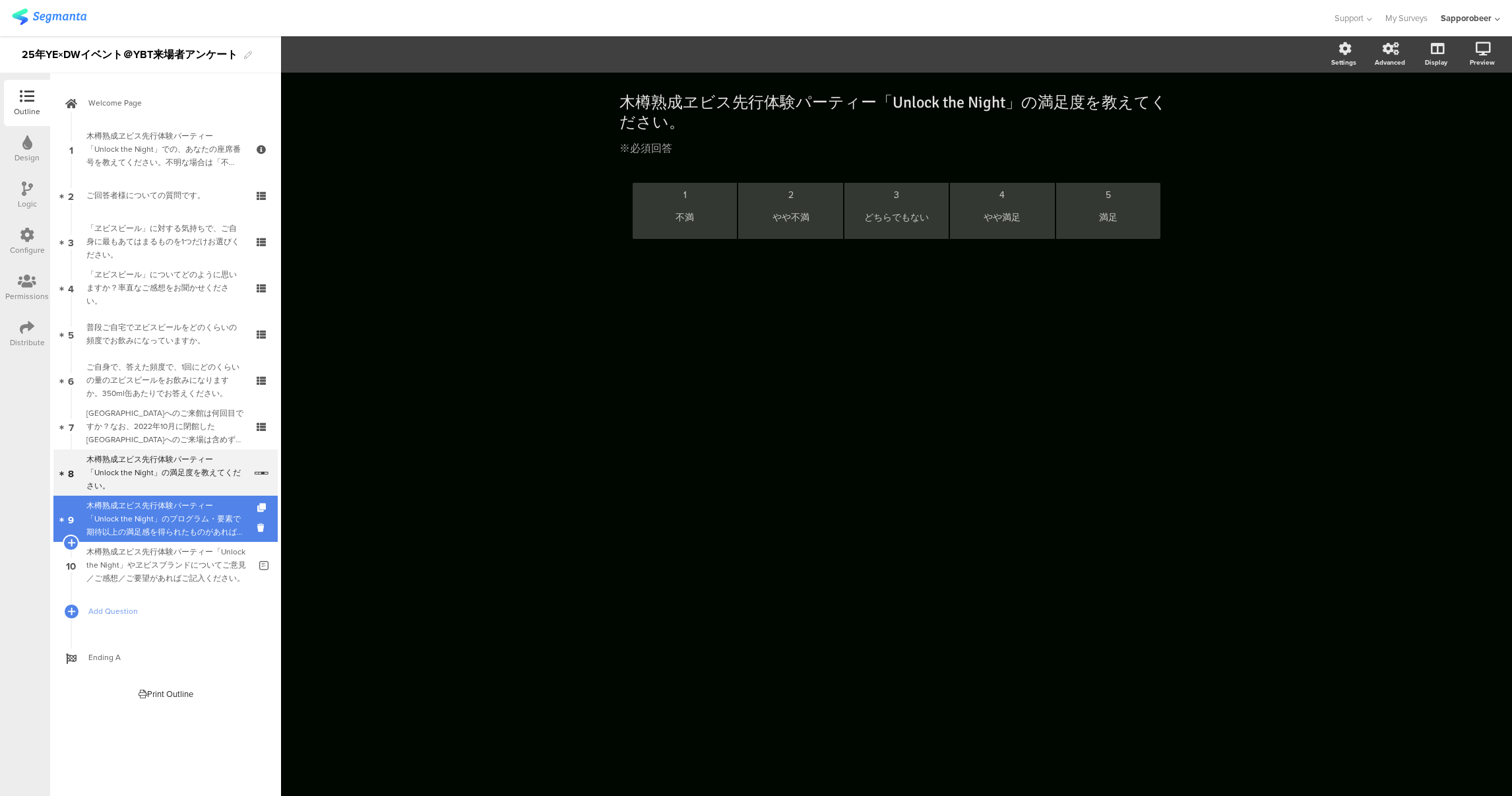
click at [194, 537] on div "木樽熟成ヱビス先行体験パーティー「Unlock the Night」のプログラム・要素で期待以上の満足感を得られたものがあれば教えてください。" at bounding box center [165, 519] width 158 height 39
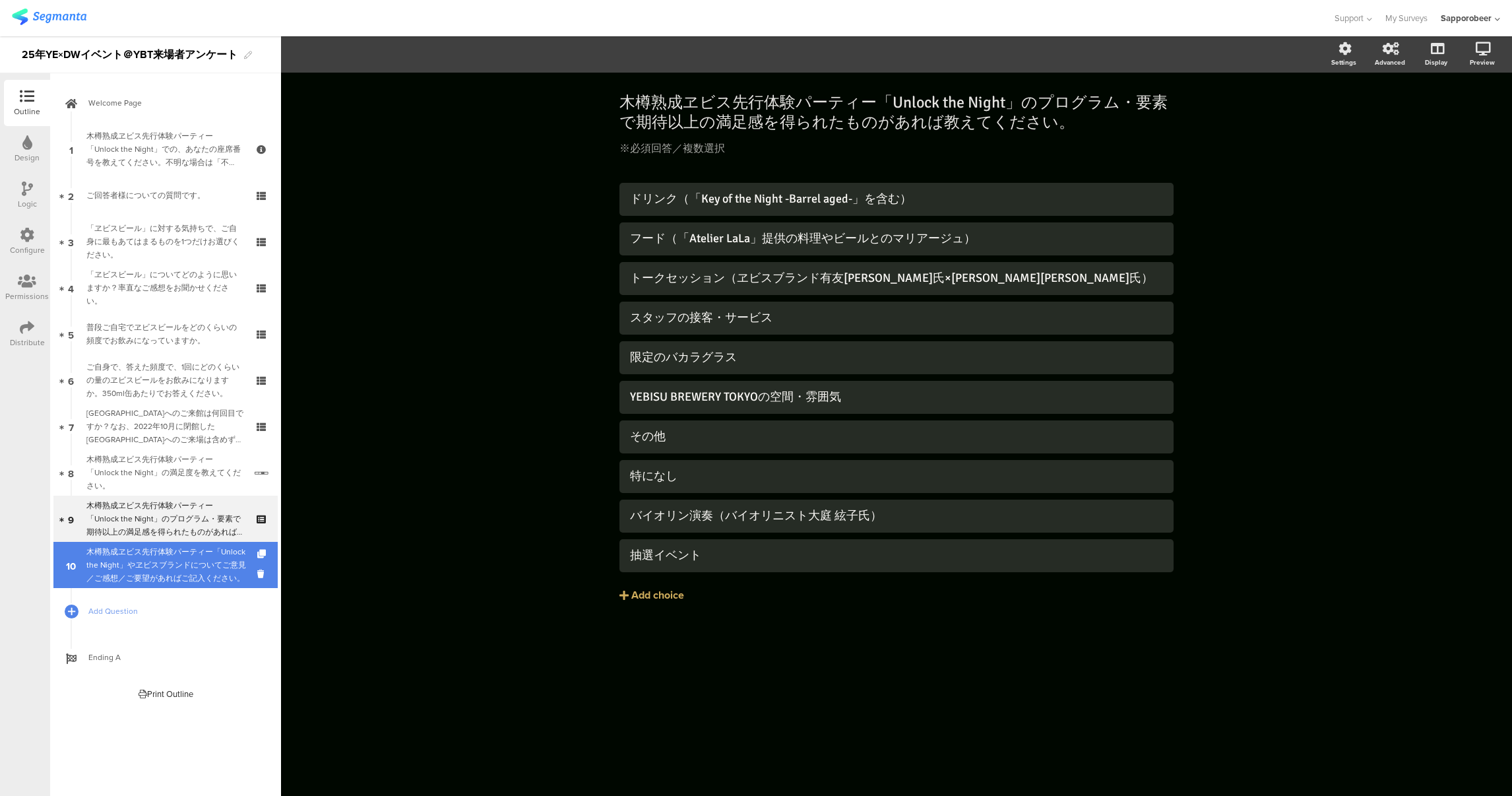
click at [191, 567] on div "木樽熟成ヱビス先行体験パーティー「Unlock the Night」やヱビスブランドについてご意見／ご感想／ご要望があればご記入ください。" at bounding box center [168, 565] width 163 height 39
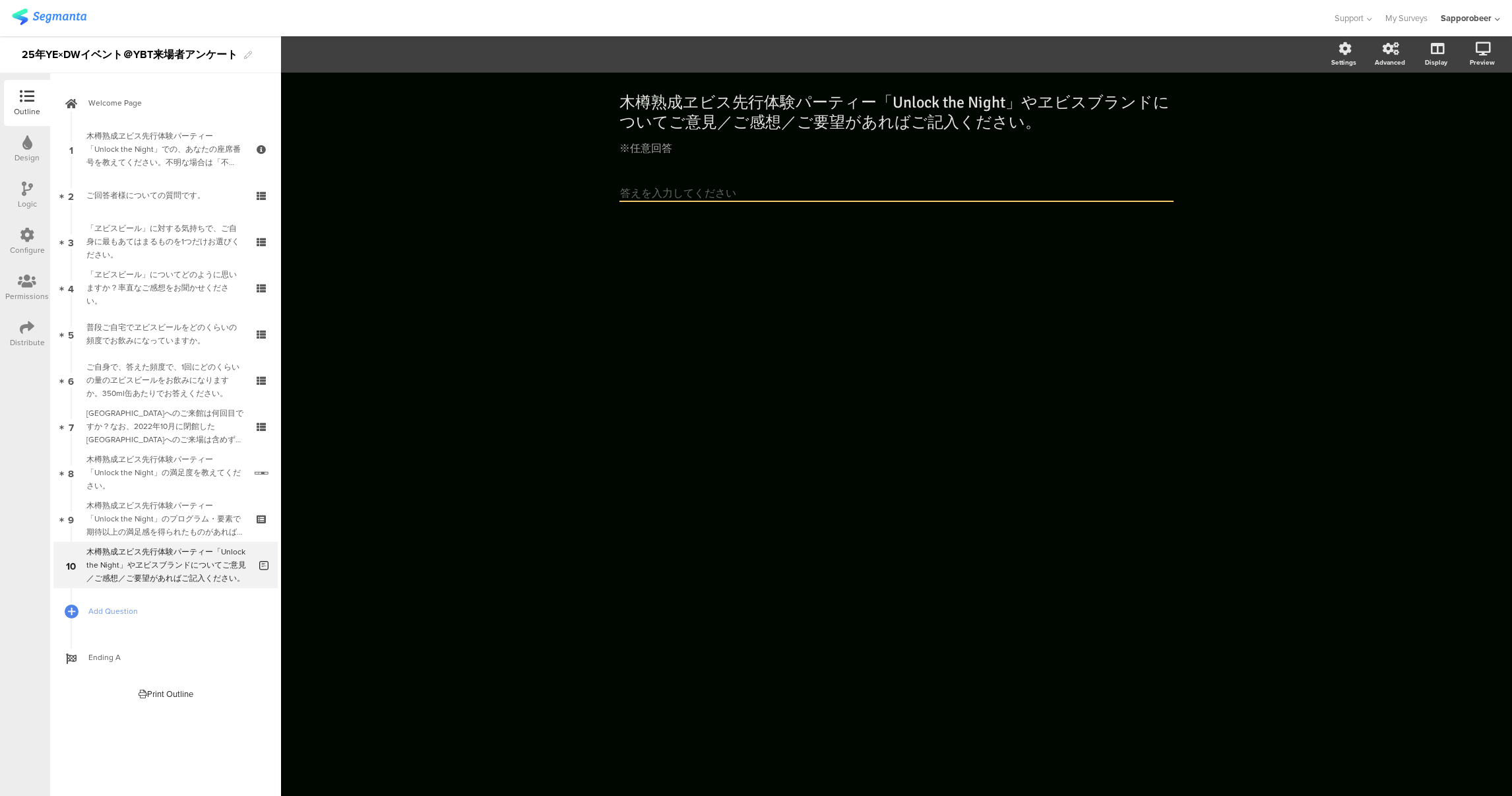
click at [802, 193] on textarea at bounding box center [897, 194] width 554 height 16
click at [629, 192] on textarea at bounding box center [897, 194] width 554 height 16
click at [646, 194] on textarea at bounding box center [897, 194] width 554 height 16
click at [652, 191] on textarea at bounding box center [897, 194] width 554 height 16
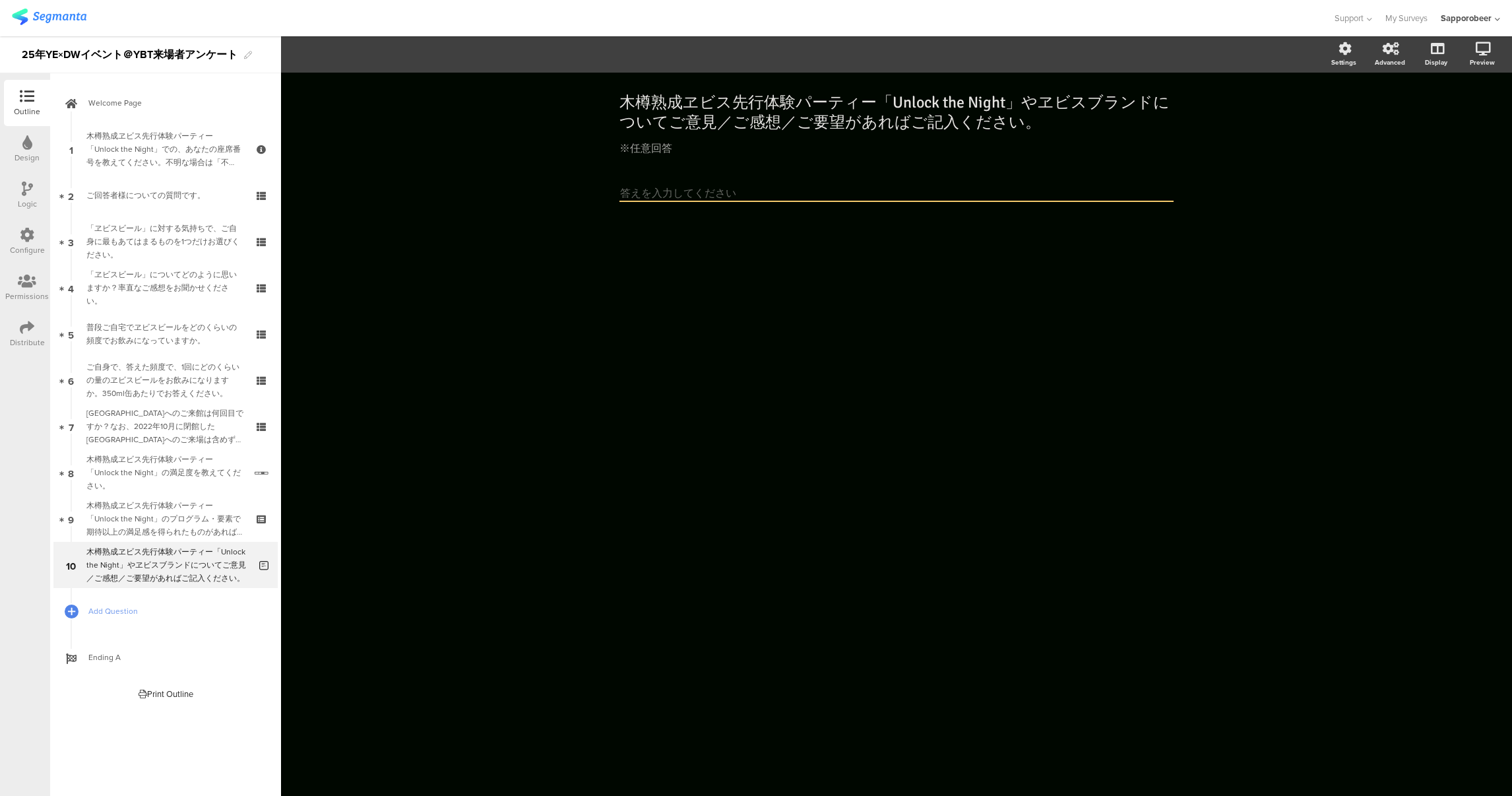
drag, startPoint x: 651, startPoint y: 193, endPoint x: 623, endPoint y: 189, distance: 28.3
click at [623, 189] on textarea at bounding box center [897, 194] width 554 height 16
click at [627, 194] on textarea at bounding box center [897, 194] width 554 height 16
drag, startPoint x: 627, startPoint y: 194, endPoint x: 656, endPoint y: 193, distance: 29.0
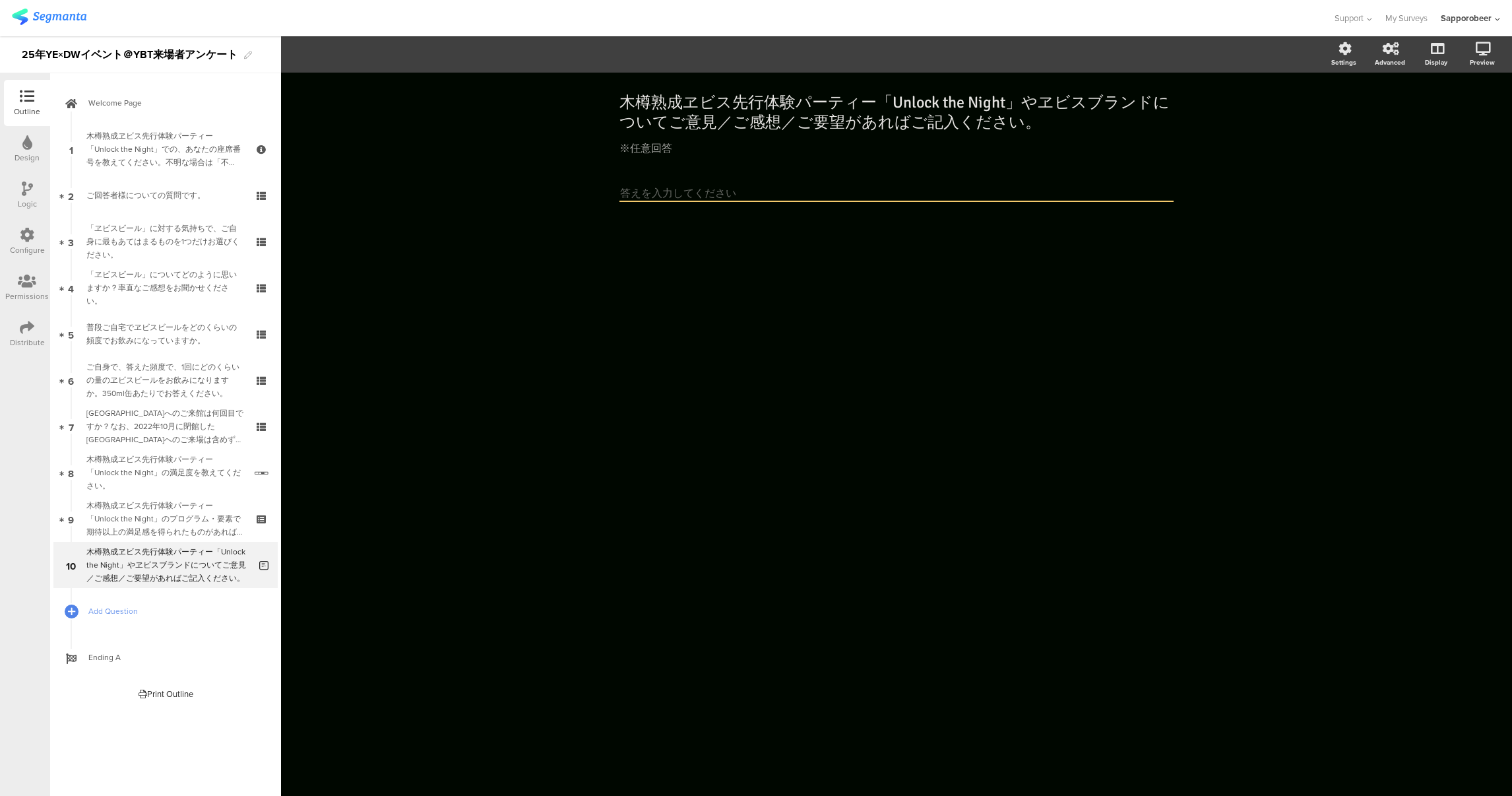
click at [656, 193] on textarea at bounding box center [897, 194] width 554 height 16
click at [205, 564] on div "木樽熟成ヱビス先行体験パーティー「Unlock the Night」やヱビスブランドについてご意見／ご感想／ご要望があればご記入ください。" at bounding box center [168, 565] width 163 height 39
click at [652, 187] on textarea at bounding box center [897, 194] width 554 height 16
click at [655, 194] on textarea at bounding box center [897, 194] width 554 height 16
click at [179, 148] on div "木樽熟成ヱビス先行体験パーティー「Unlock the Night」での、あなたの座席番号を教えてください。不明な場合は「不明」とお答えください。" at bounding box center [165, 149] width 158 height 39
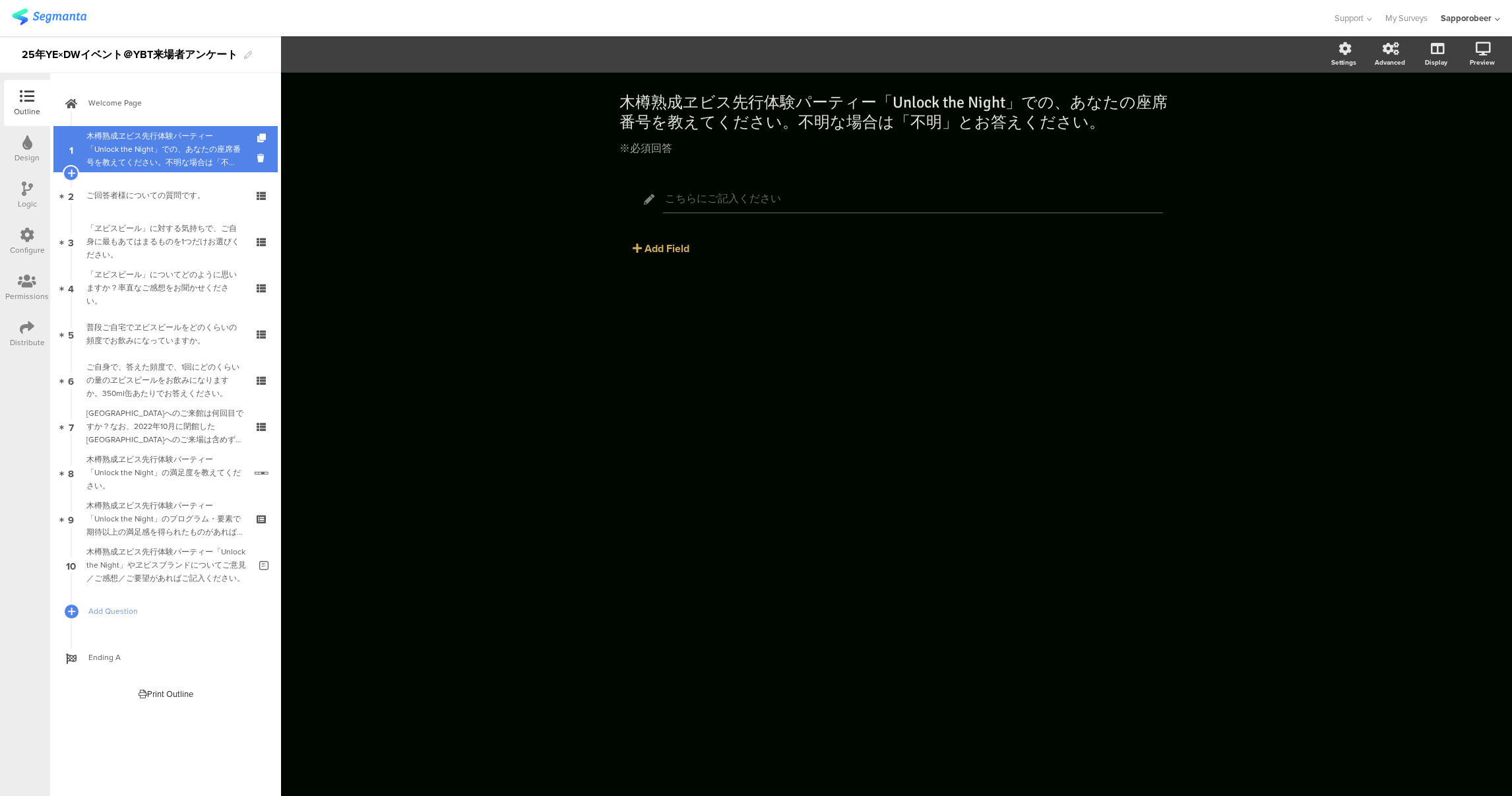
click at [215, 159] on div "木樽熟成ヱビス先行体験パーティー「Unlock the Night」での、あなたの座席番号を教えてください。不明な場合は「不明」とお答えください。" at bounding box center [165, 149] width 158 height 39
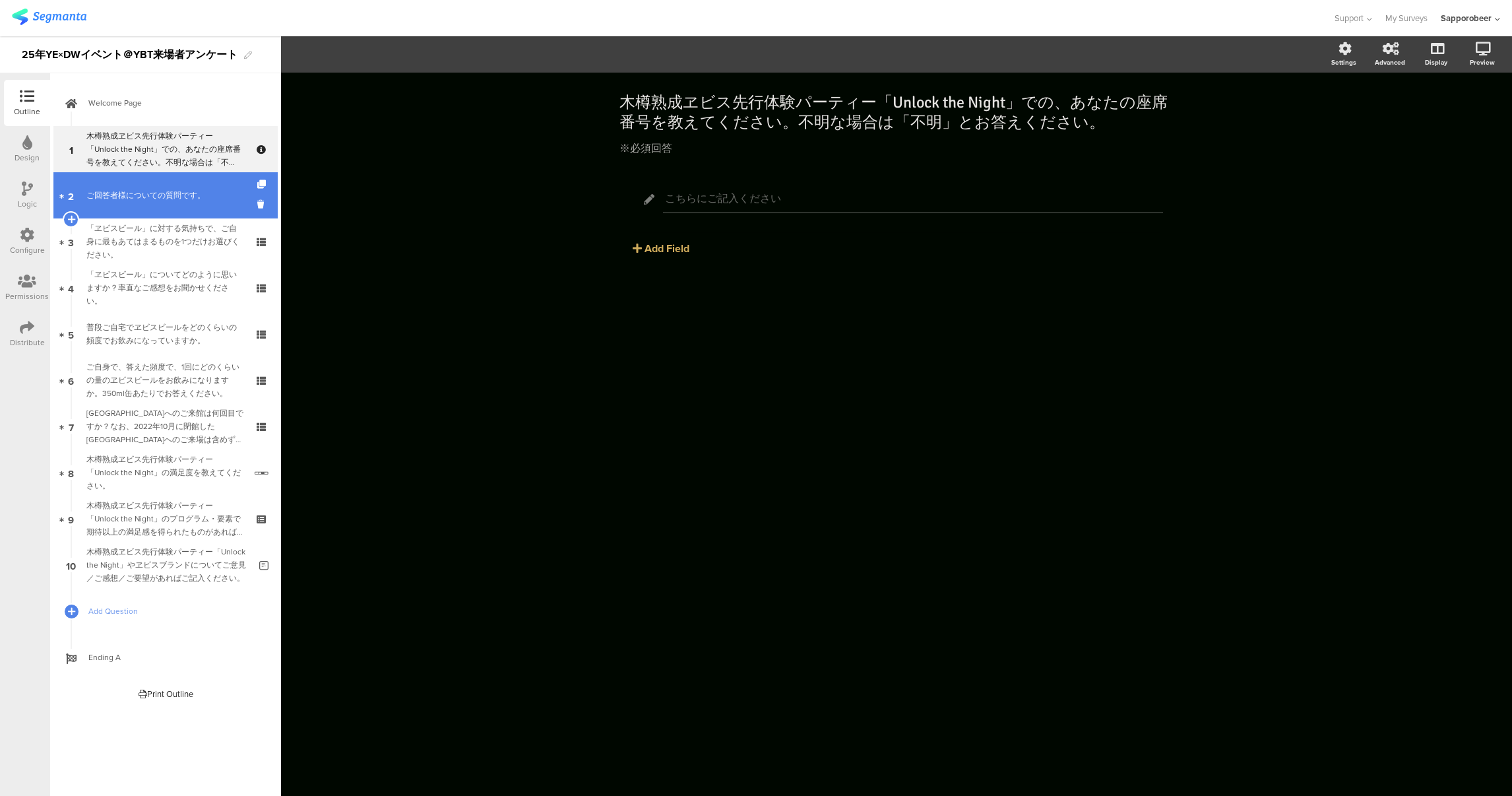
click at [197, 193] on div "ご回答者様についての質問です。" at bounding box center [165, 195] width 158 height 13
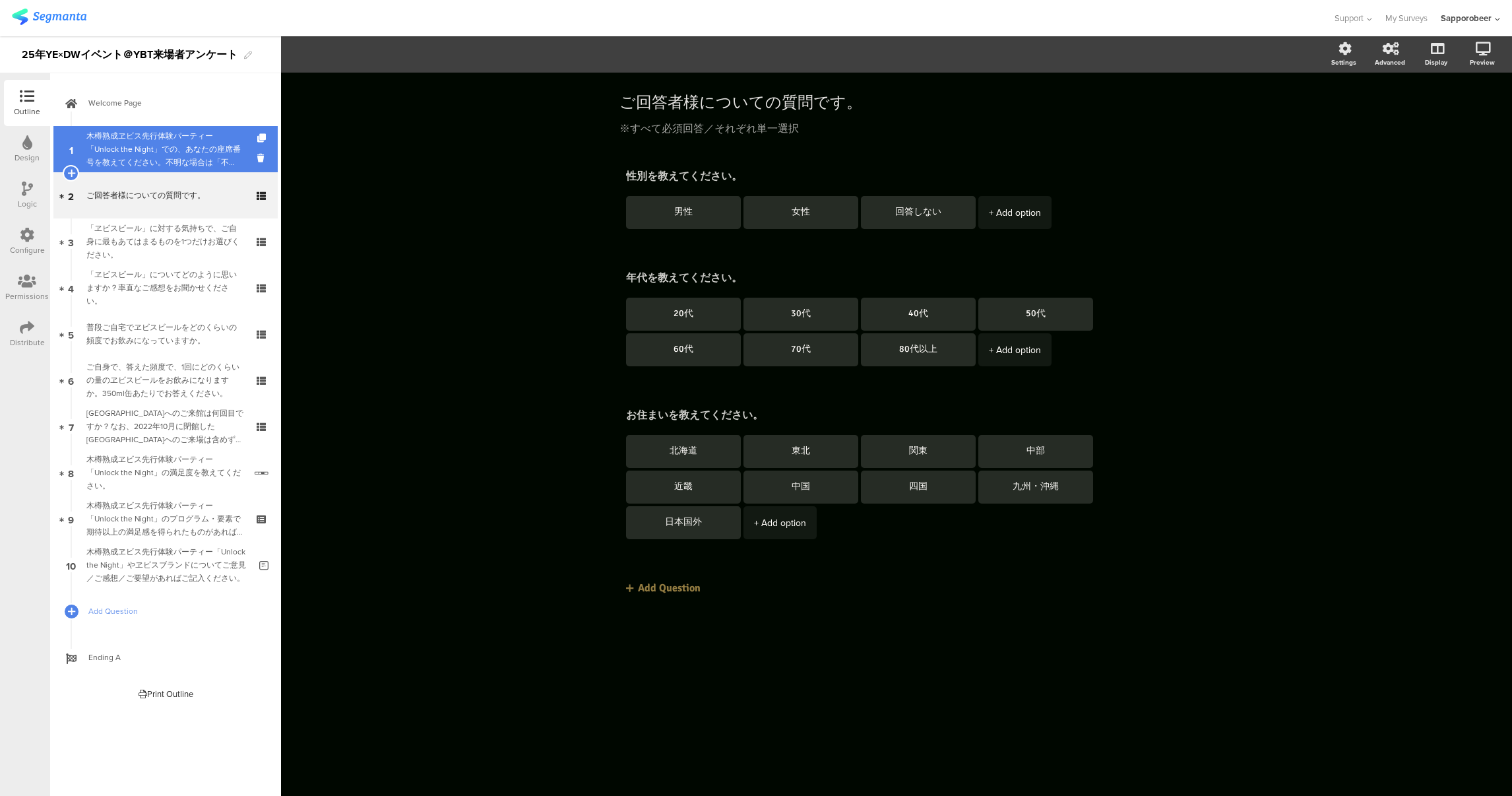
click at [191, 145] on div "木樽熟成ヱビス先行体験パーティー「Unlock the Night」での、あなたの座席番号を教えてください。不明な場合は「不明」とお答えください。" at bounding box center [165, 149] width 158 height 39
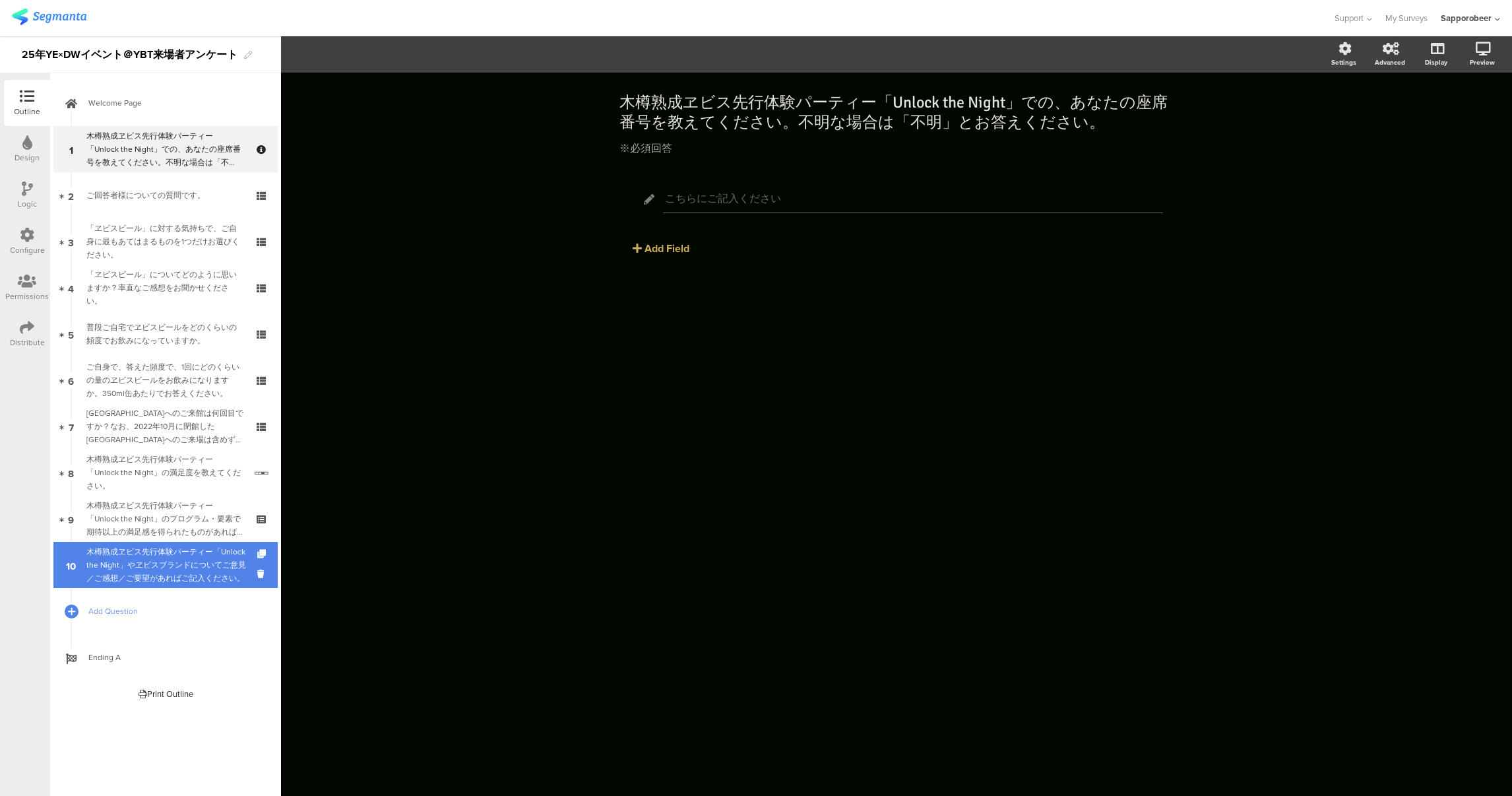
click at [179, 556] on div "木樽熟成ヱビス先行体験パーティー「Unlock the Night」やヱビスブランドについてご意見／ご感想／ご要望があればご記入ください。" at bounding box center [168, 565] width 163 height 39
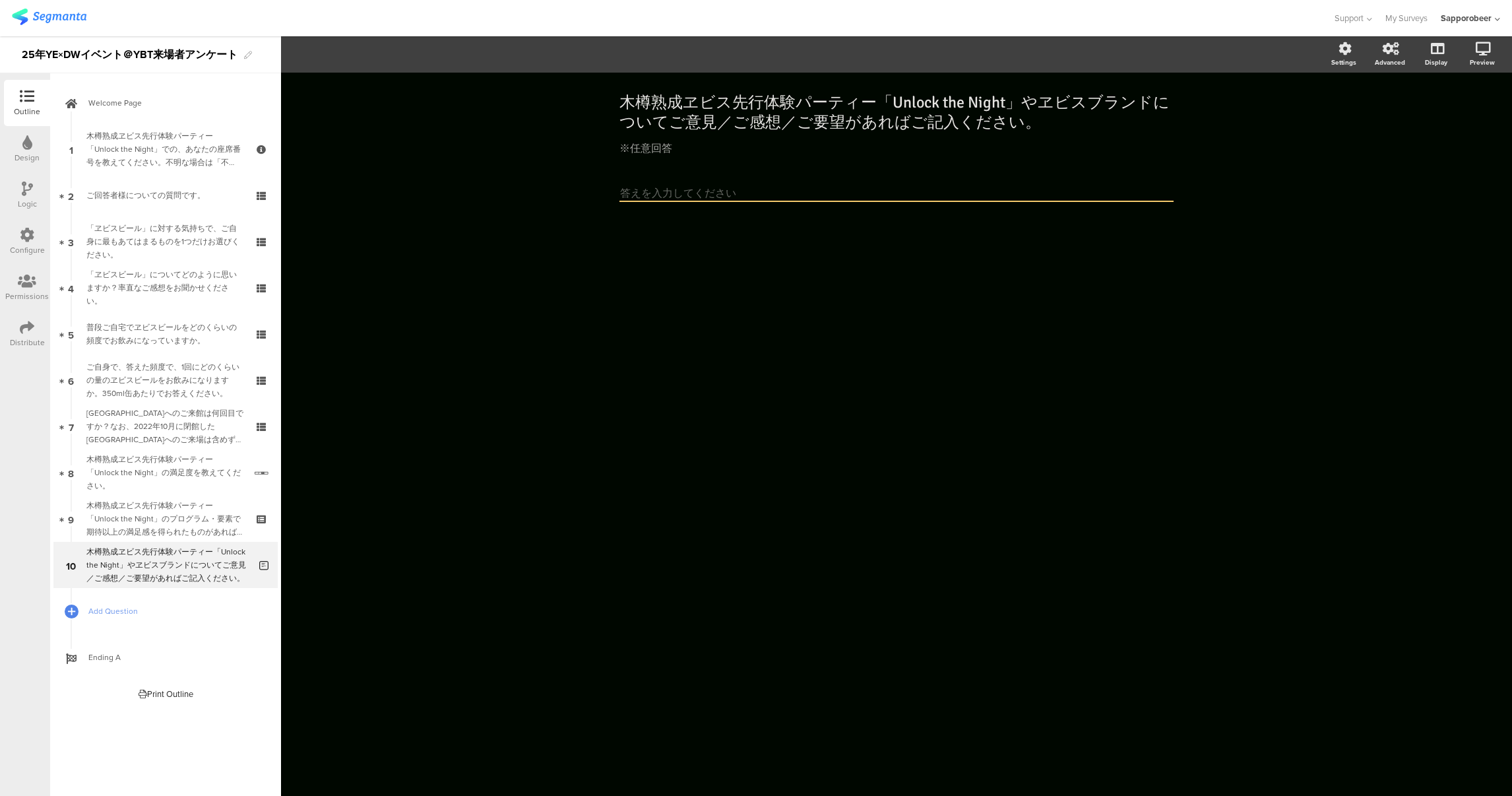
click at [636, 194] on textarea at bounding box center [897, 194] width 554 height 16
click at [624, 193] on textarea at bounding box center [897, 194] width 554 height 16
click at [1175, 196] on div "木樽熟成ヱビス先行体験パーティー「Unlock the Night」やヱビスブランドについてご意見／ご感想／ご要望があればご記入ください。 木樽熟成ヱビス先行…" at bounding box center [897, 163] width 581 height 182
click at [902, 179] on div "木樽熟成ヱビス先行体験パーティー「Unlock the Night」やヱビスブランドについてご意見／ご感想／ご要望があればご記入ください。 木樽熟成ヱビス先行…" at bounding box center [897, 163] width 554 height 169
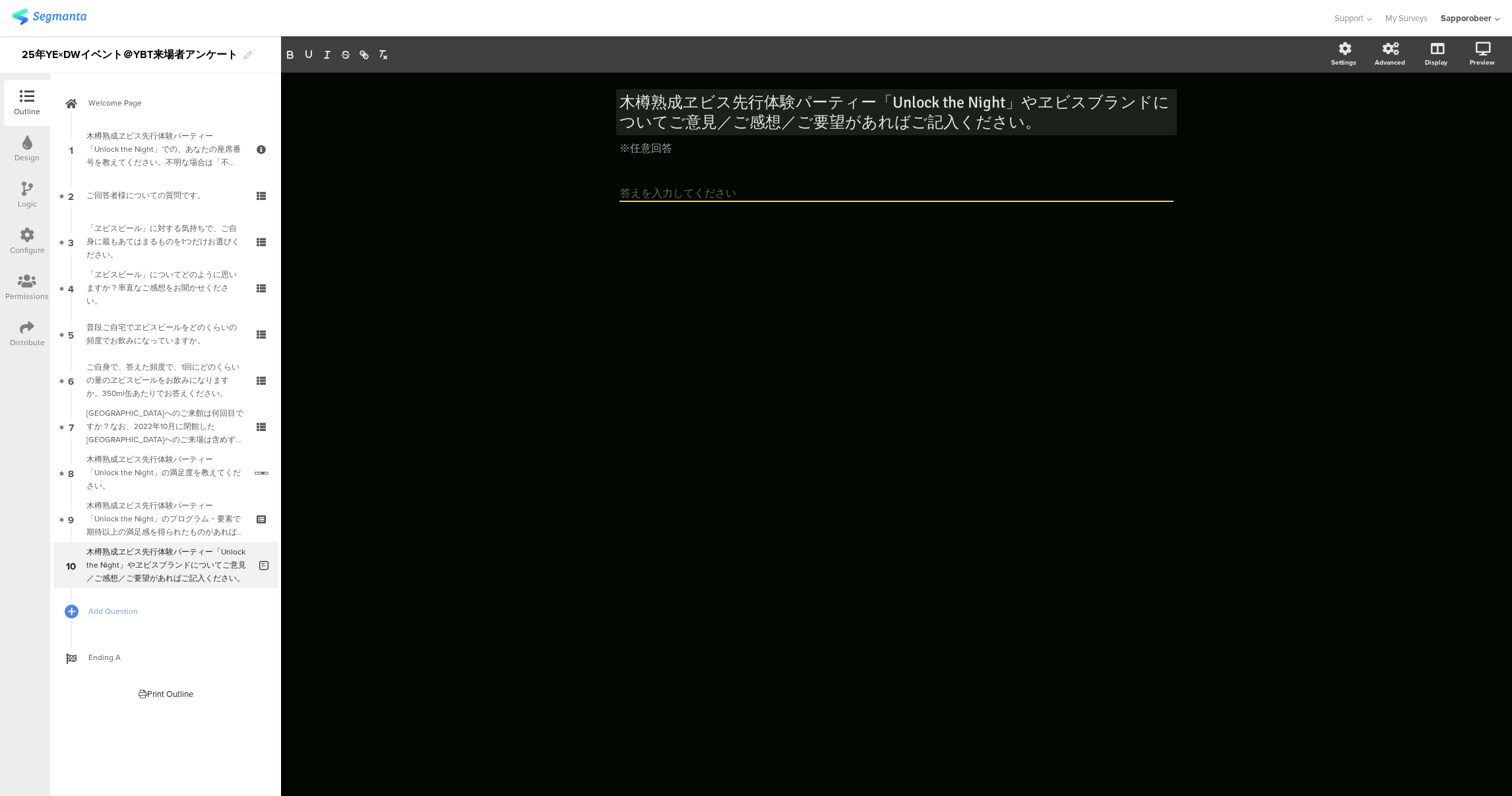
click at [823, 113] on div "木樽熟成ヱビス先行体験パーティー「Unlock the Night」やヱビスブランドについてご意見／ご感想／ご要望があればご記入ください。 木樽熟成ヱビス先行…" at bounding box center [897, 112] width 561 height 46
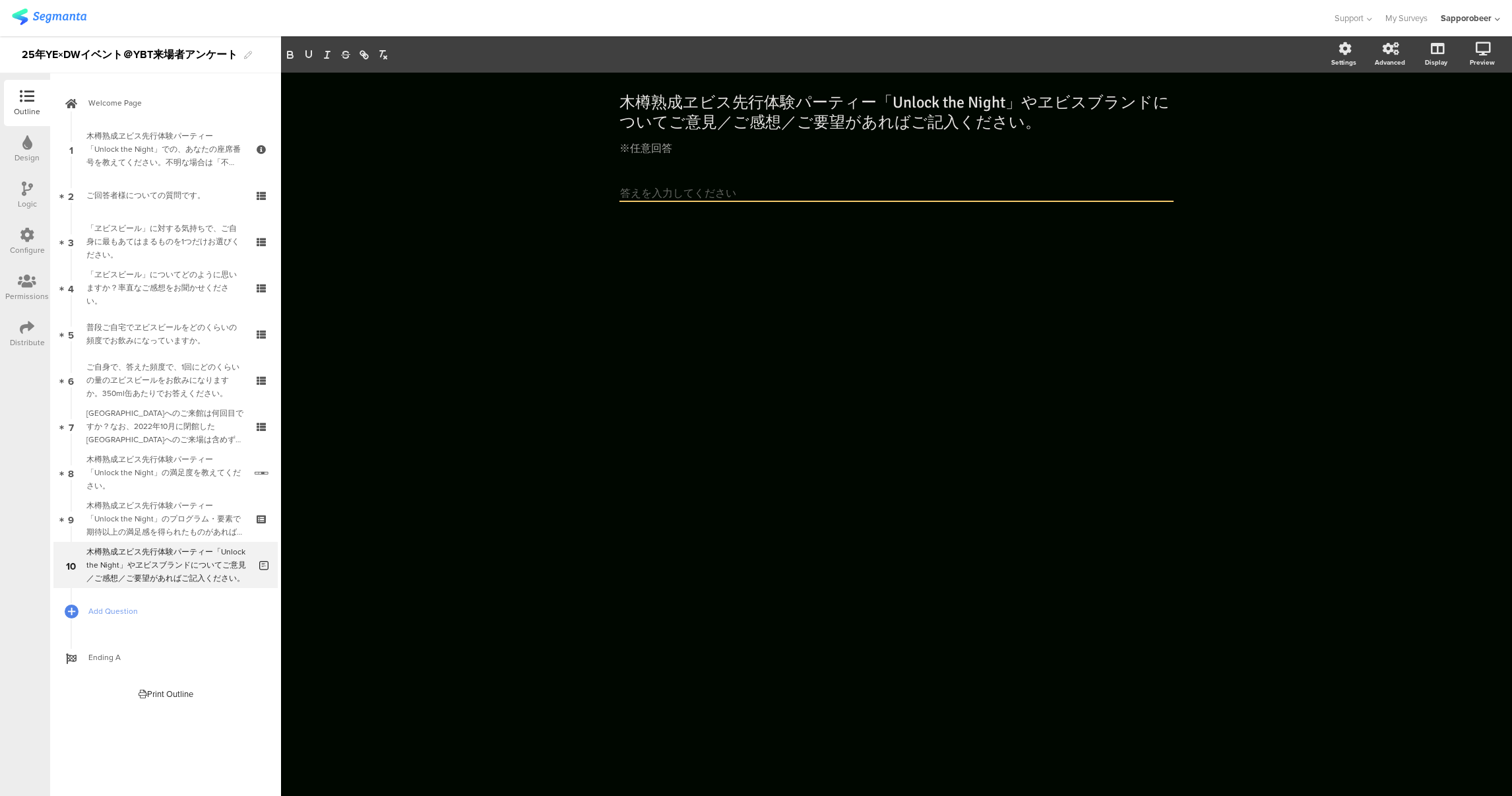
click at [730, 193] on textarea at bounding box center [897, 194] width 554 height 16
drag, startPoint x: 721, startPoint y: 192, endPoint x: 635, endPoint y: 200, distance: 86.4
click at [635, 200] on textarea at bounding box center [897, 194] width 554 height 16
click at [647, 190] on textarea at bounding box center [897, 194] width 554 height 16
click at [27, 146] on icon at bounding box center [27, 142] width 10 height 14
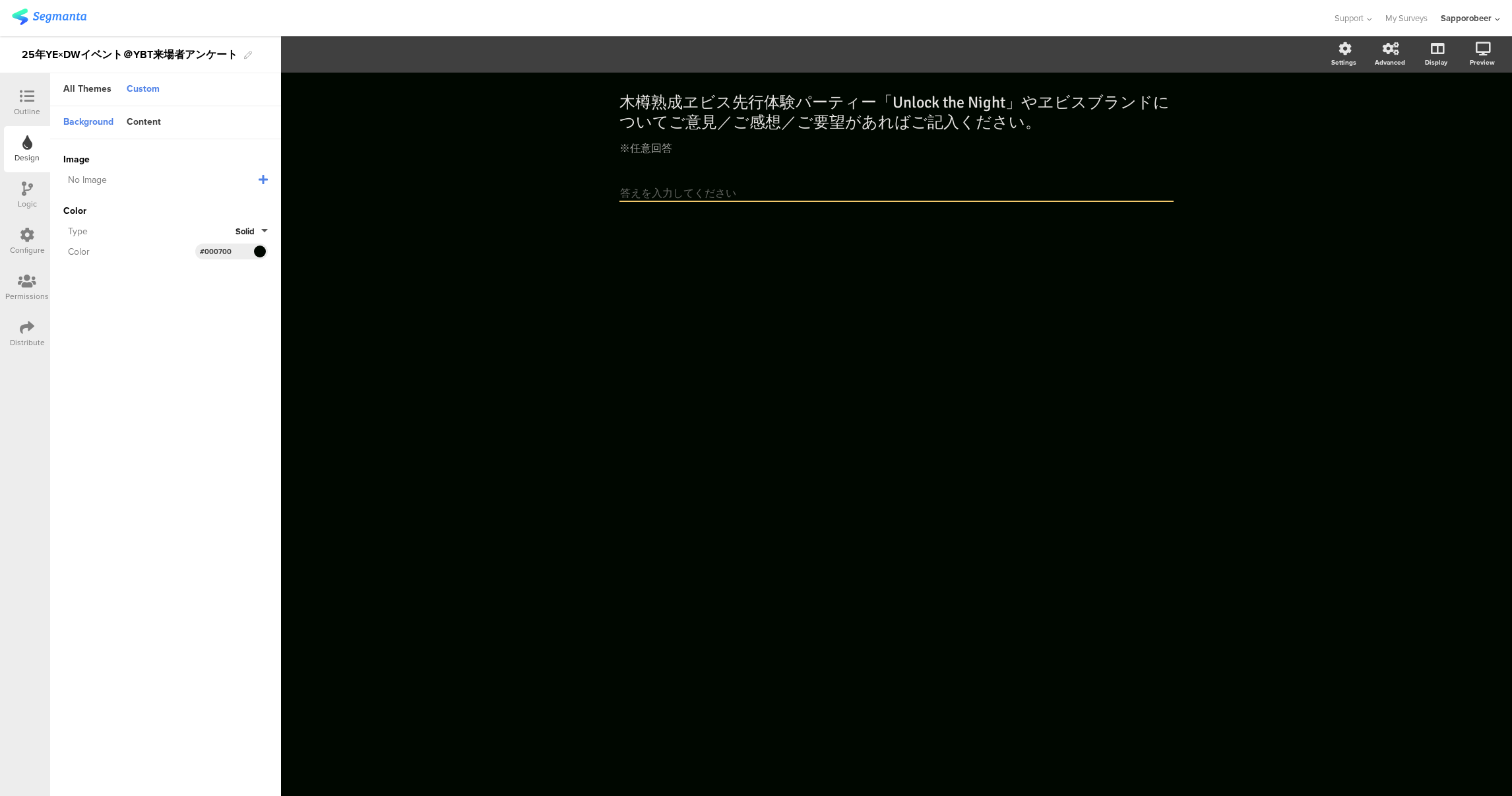
click at [29, 189] on icon at bounding box center [27, 188] width 11 height 14
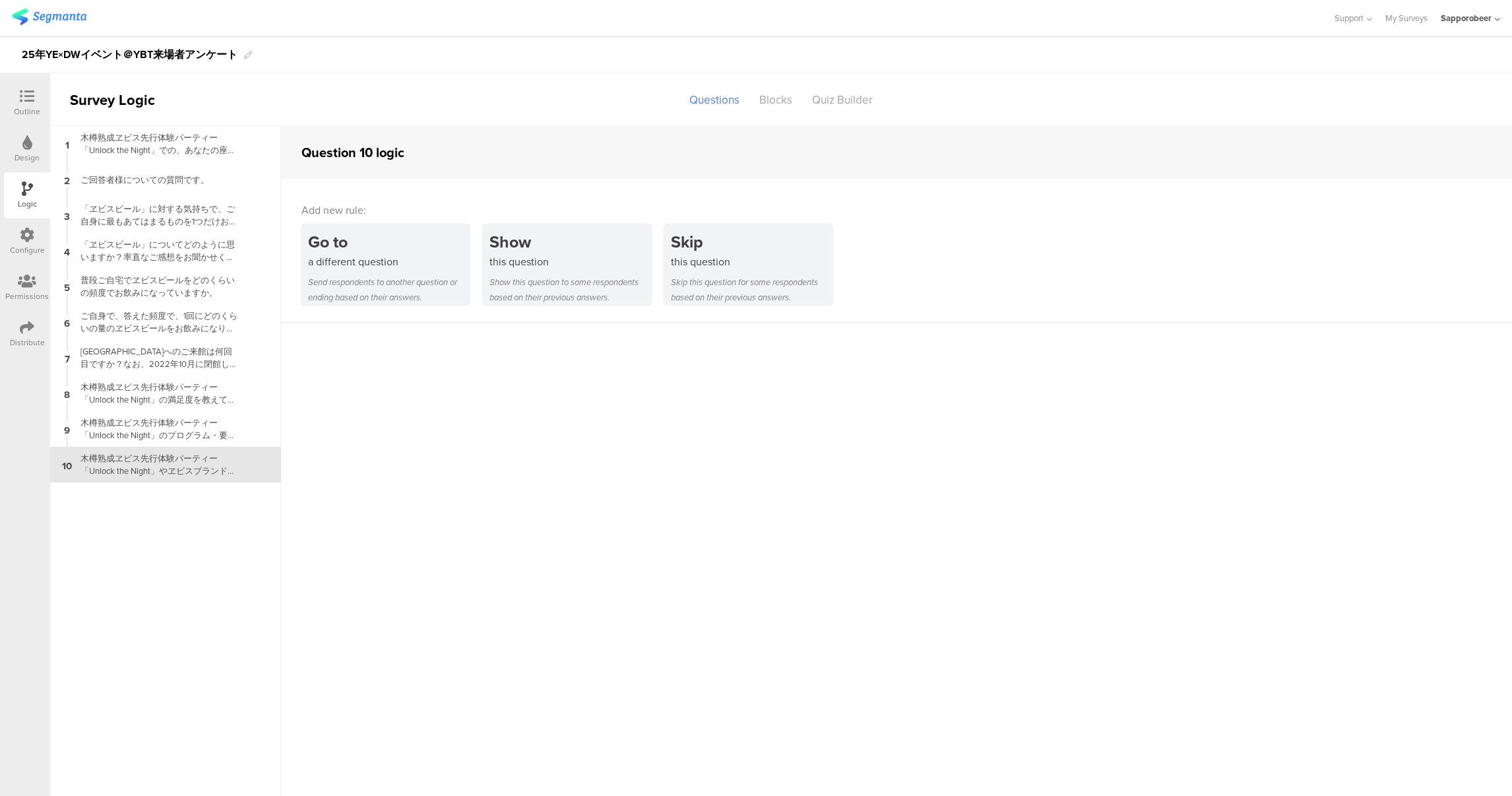
click at [26, 244] on div "Configure" at bounding box center [27, 250] width 35 height 12
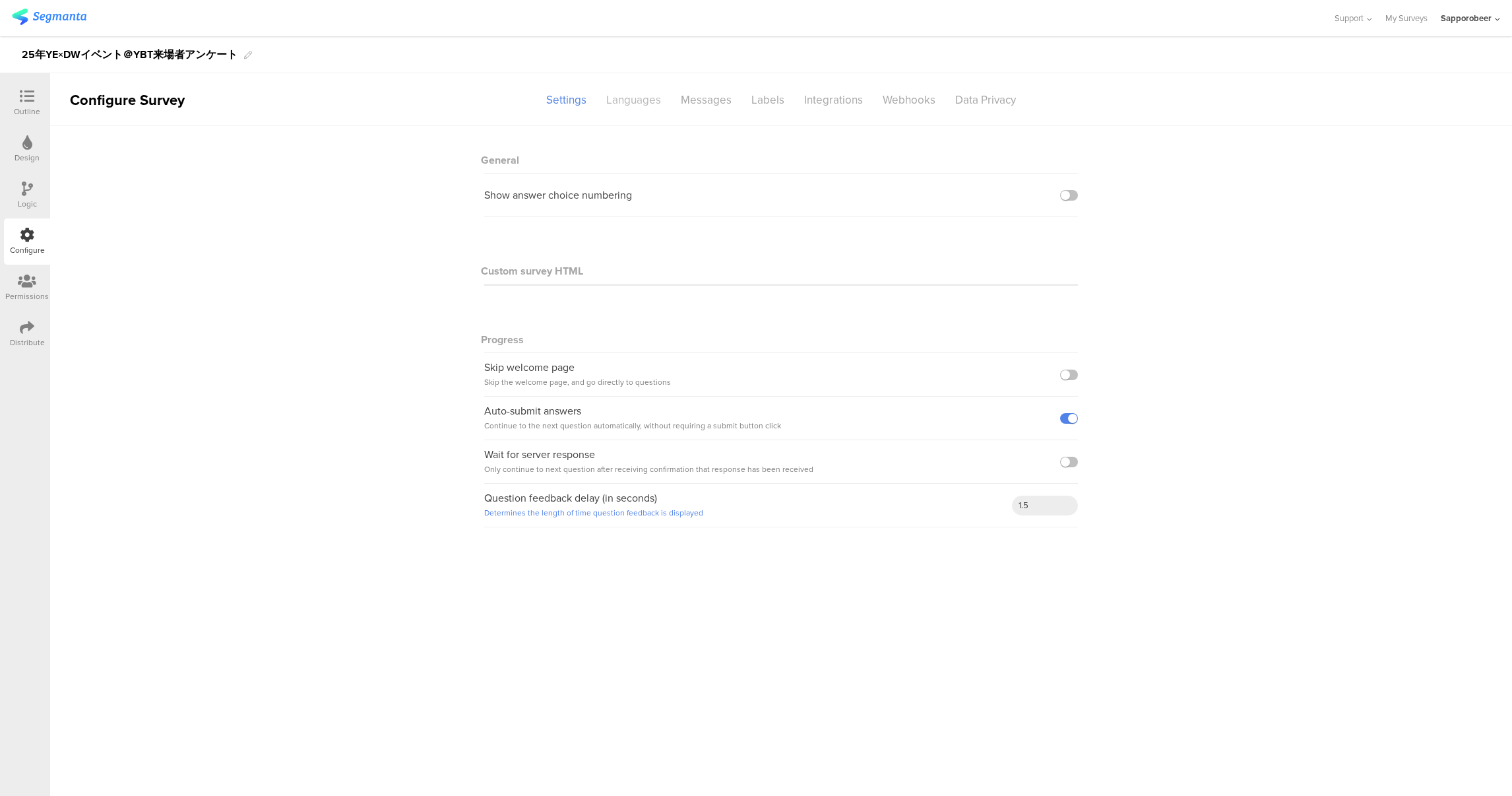
click at [627, 104] on div "Languages" at bounding box center [634, 100] width 75 height 23
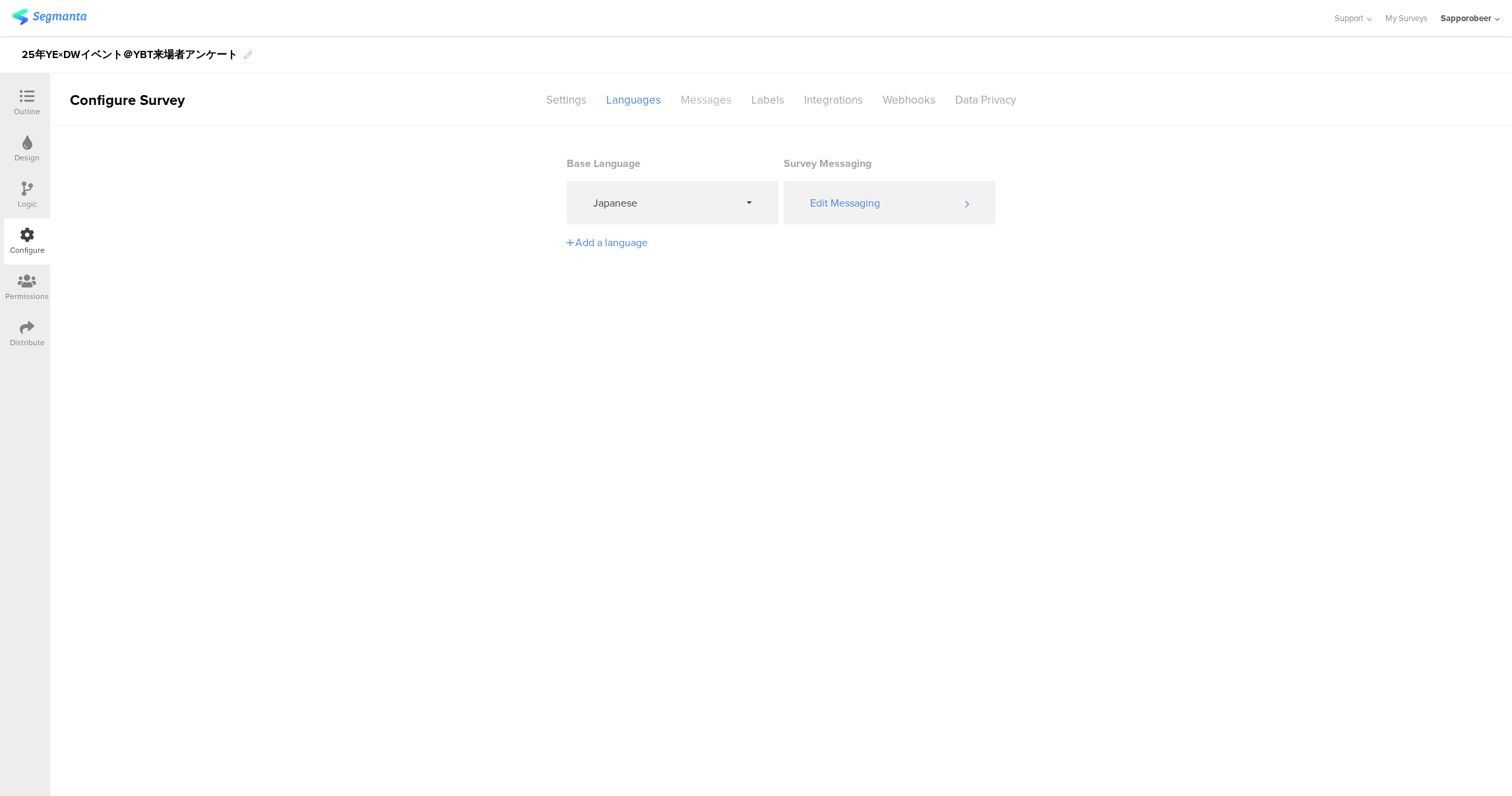
click at [723, 108] on div "Messages" at bounding box center [706, 100] width 70 height 23
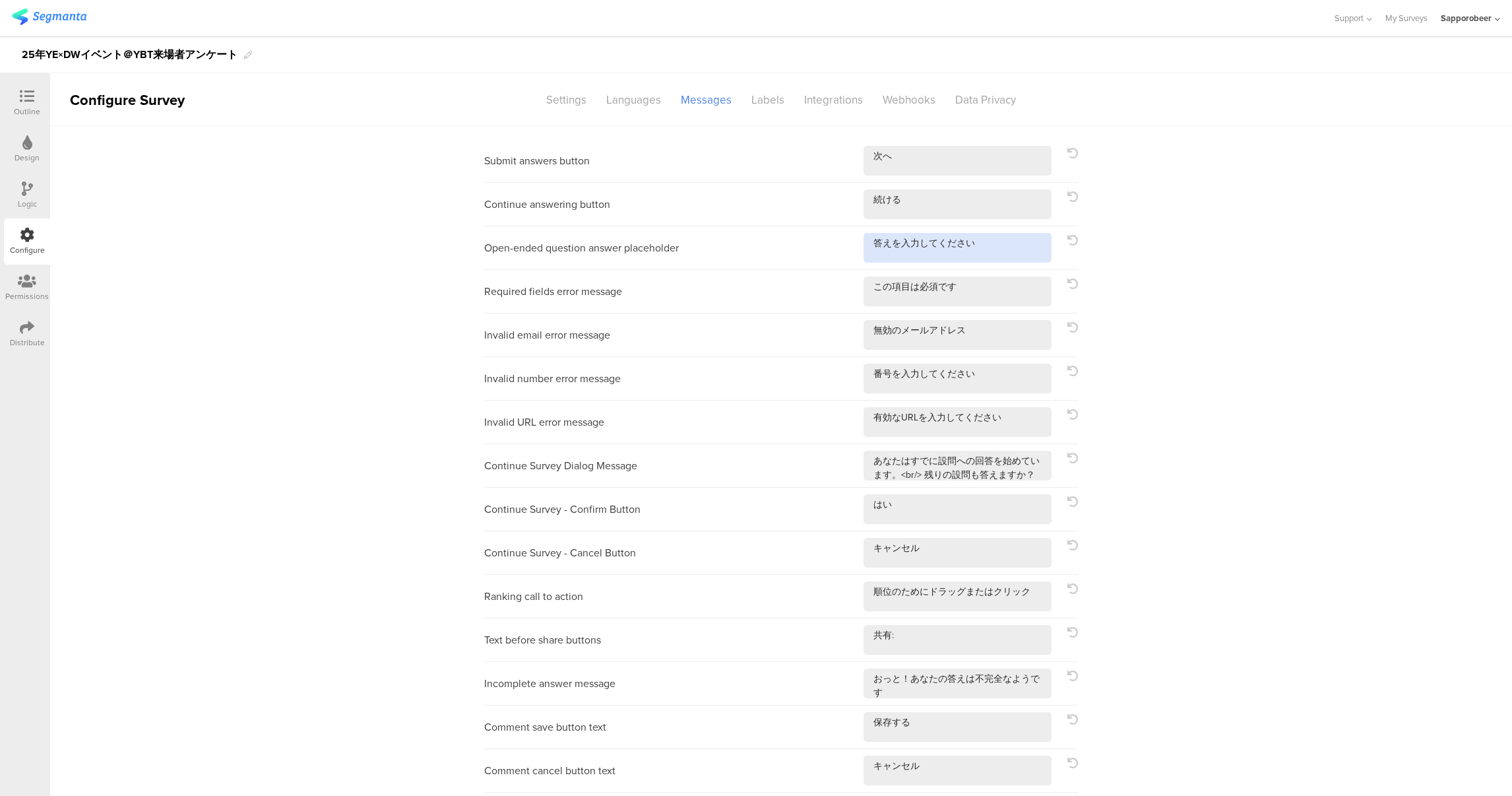
drag, startPoint x: 869, startPoint y: 242, endPoint x: 894, endPoint y: 245, distance: 25.2
click at [894, 245] on textarea at bounding box center [958, 247] width 188 height 29
type textarea "こちらにご入力ください"
click at [1167, 280] on div "Submit answers button Continue answering button Open-ended question answer plac…" at bounding box center [781, 568] width 1462 height 884
click at [24, 291] on div "Permissions" at bounding box center [27, 296] width 44 height 12
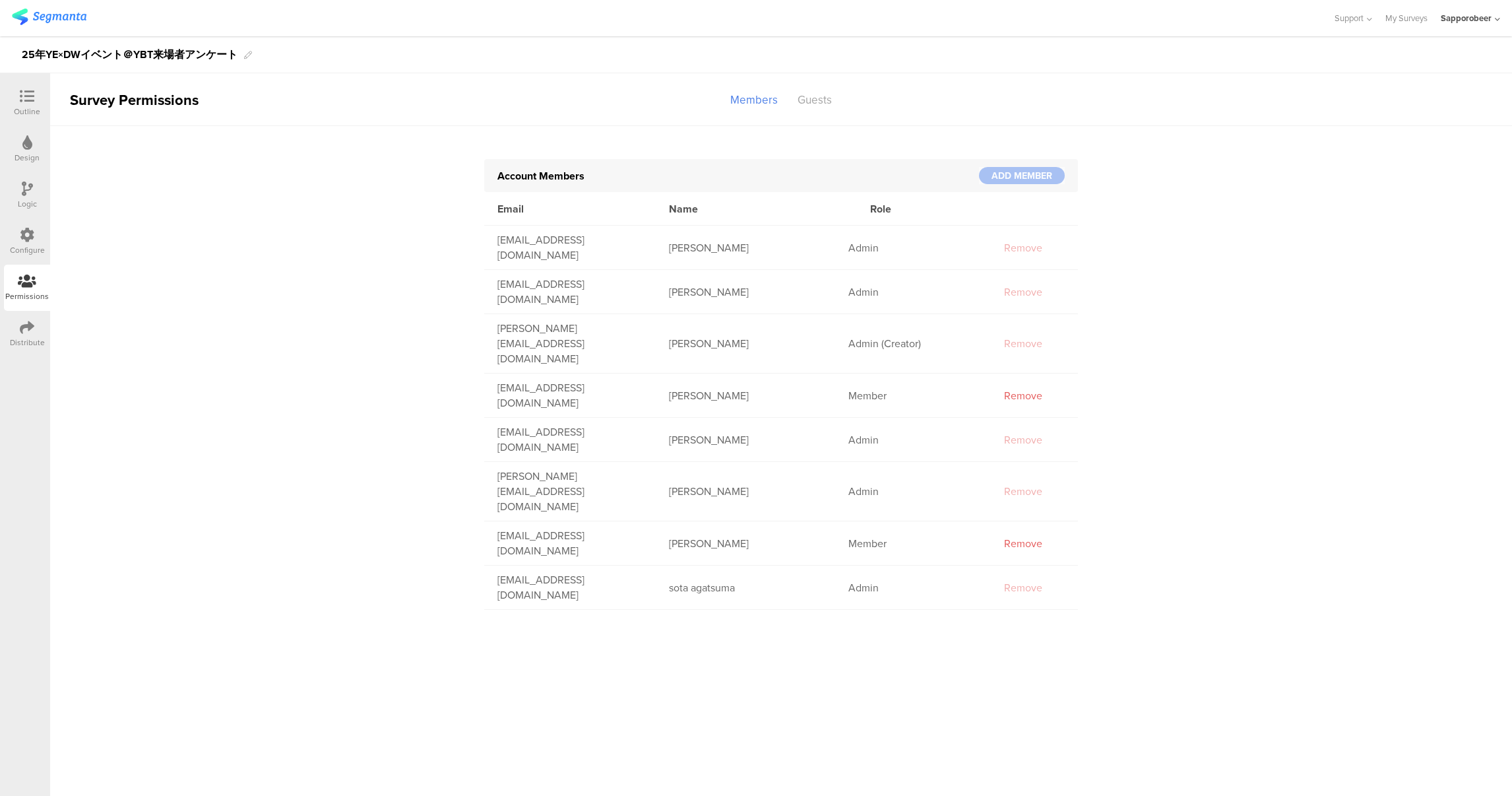
click at [21, 335] on div at bounding box center [26, 328] width 14 height 17
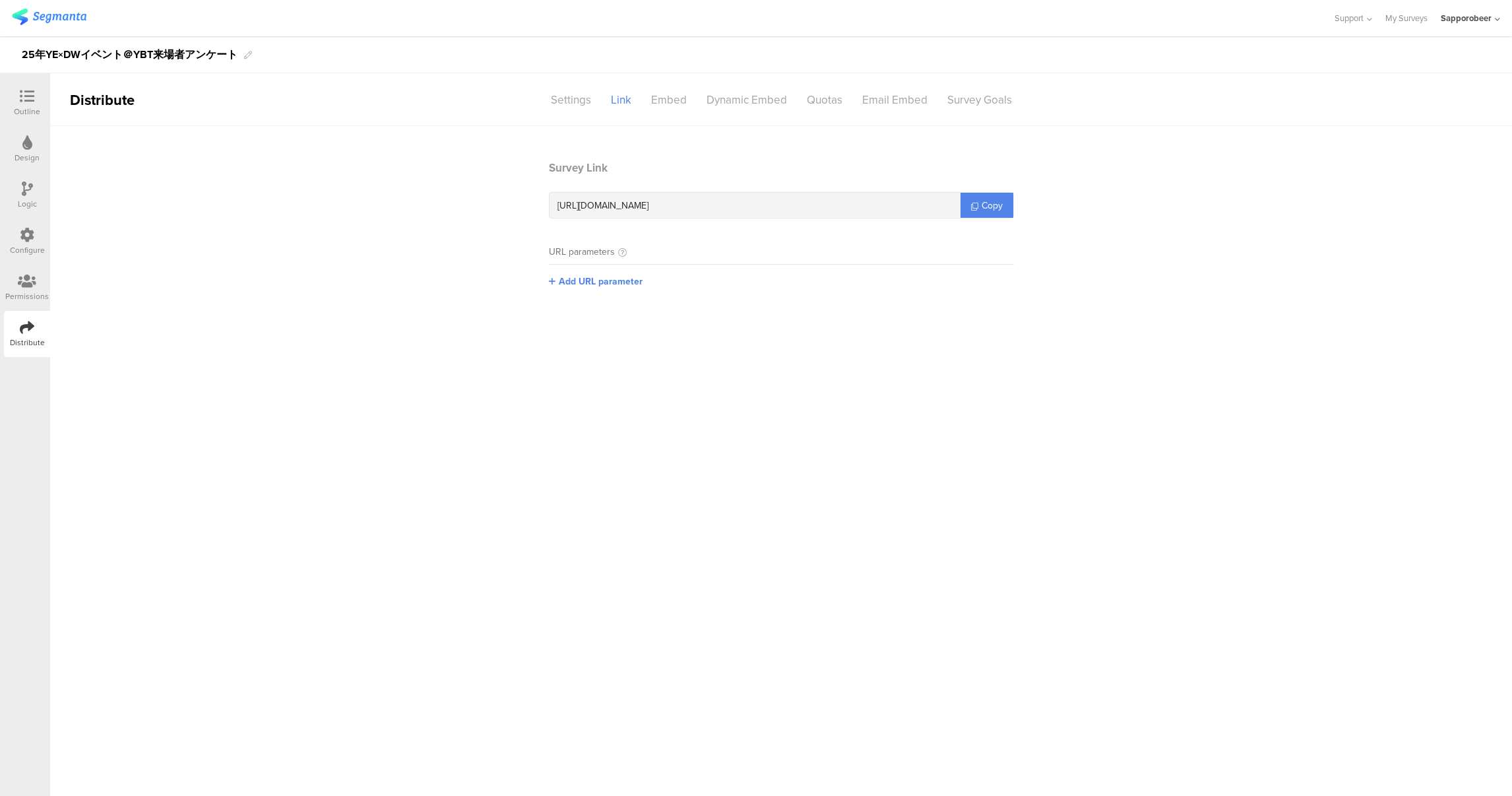
click at [29, 109] on div "Outline" at bounding box center [26, 112] width 26 height 12
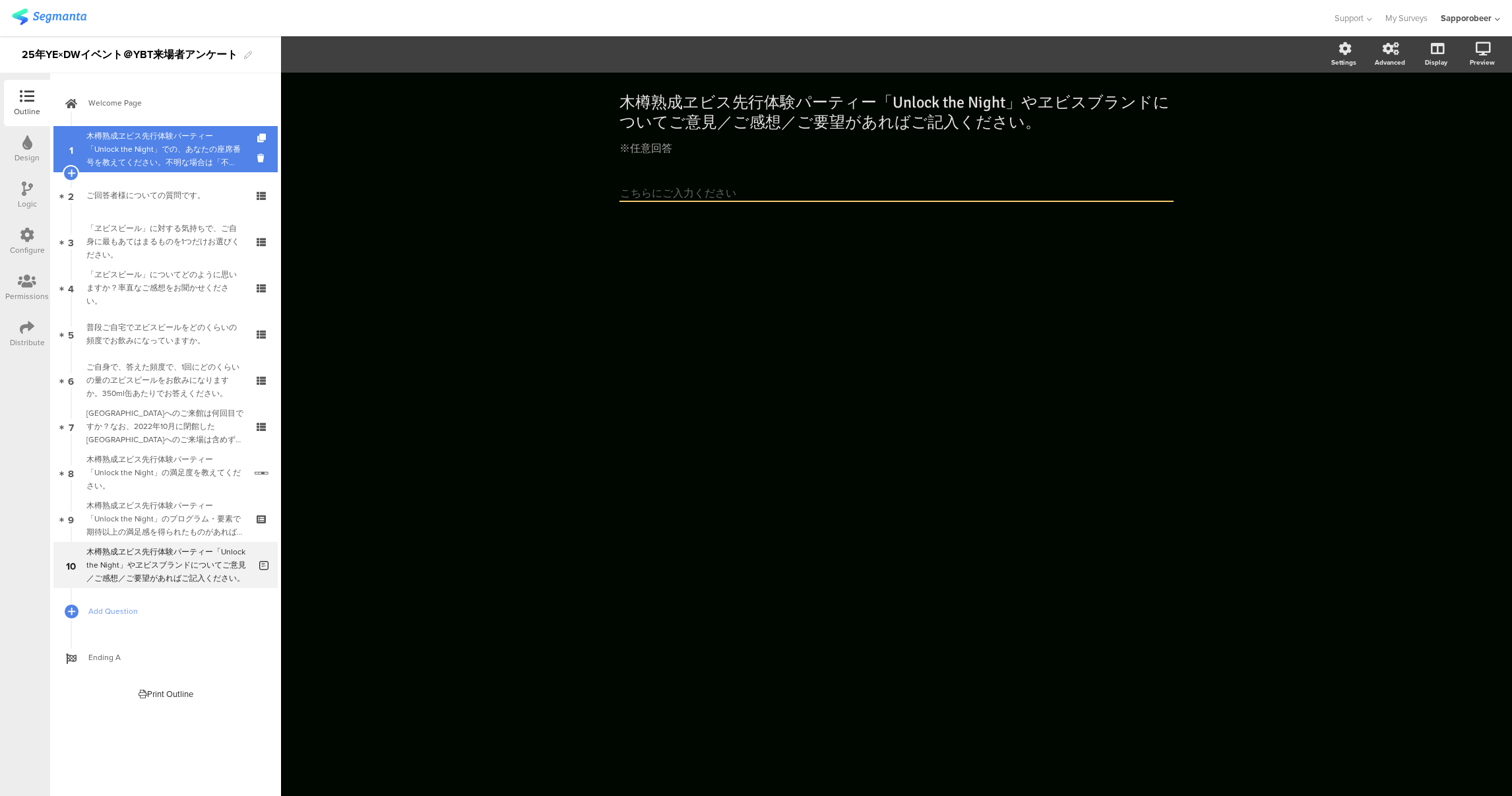
click at [122, 148] on div "木樽熟成ヱビス先行体験パーティー「Unlock the Night」での、あなたの座席番号を教えてください。不明な場合は「不明」とお答えください。" at bounding box center [165, 149] width 158 height 39
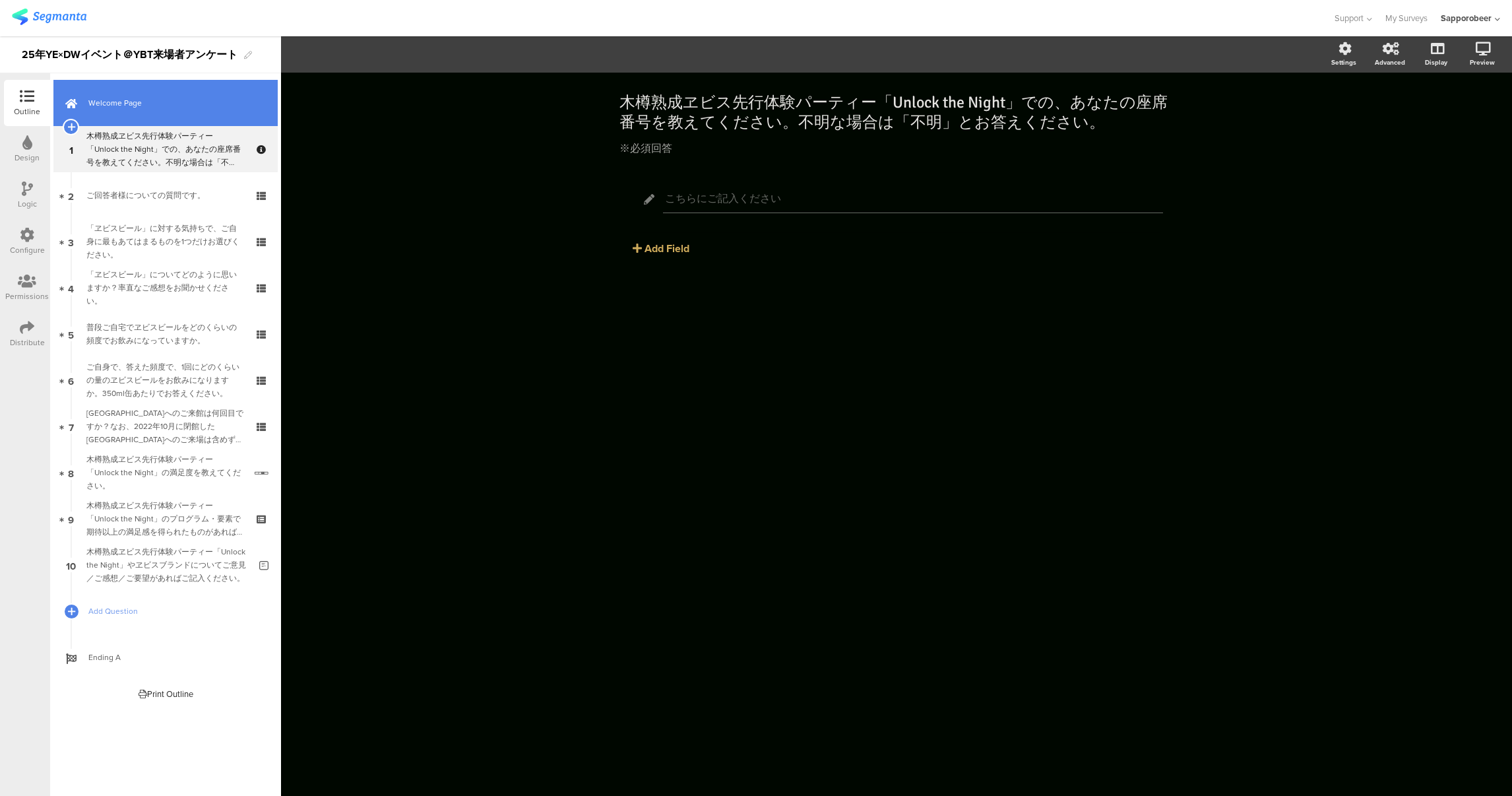
click at [132, 113] on link "Welcome Page" at bounding box center [166, 103] width 225 height 46
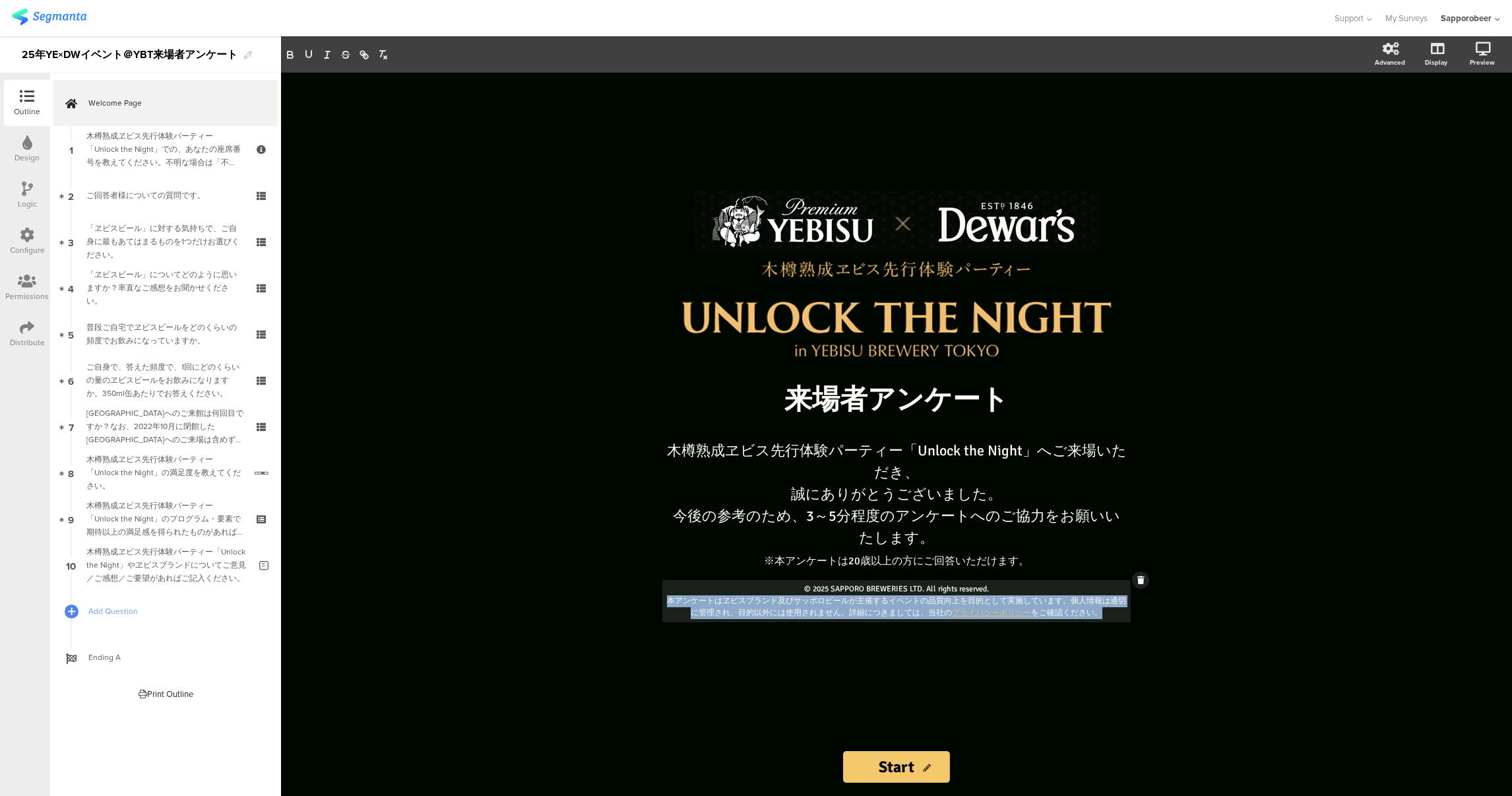
drag, startPoint x: 668, startPoint y: 578, endPoint x: 1066, endPoint y: 590, distance: 398.2
click at [1066, 590] on div "© 2025 SAPPORO BREWERIES LTD. All rights reserved. 本アンケートはヱビスブランド及びサッポロビールが主催する…" at bounding box center [897, 601] width 469 height 42
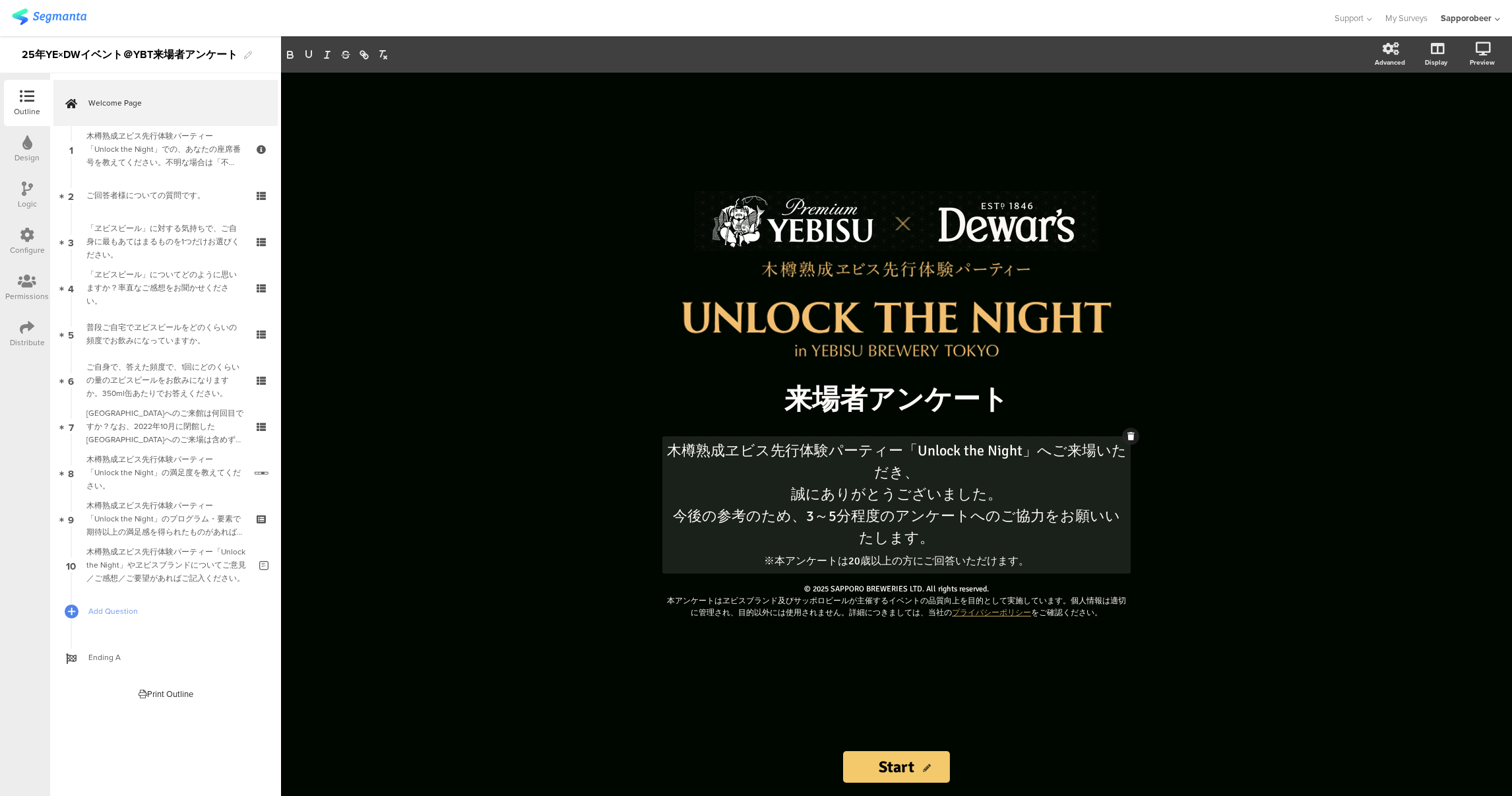
click at [704, 490] on div "木樽熟成ヱビス先行体験パーティー「Unlock the Night」へご来場いただき、 誠にありがとうございました。 今後の参考のため、3～5分程度のアンケー…" at bounding box center [897, 504] width 462 height 131
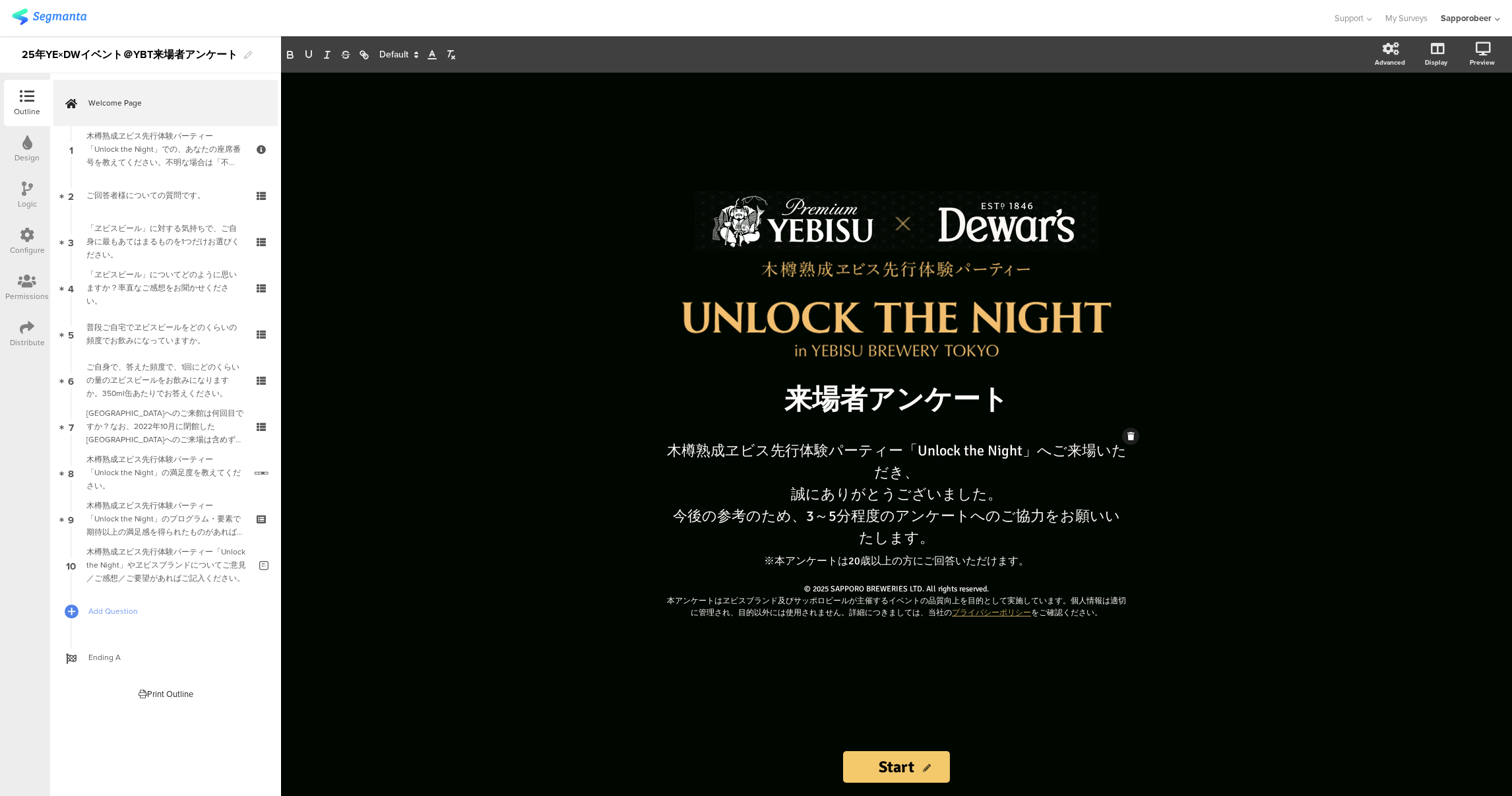
click at [60, 13] on img at bounding box center [49, 17] width 75 height 17
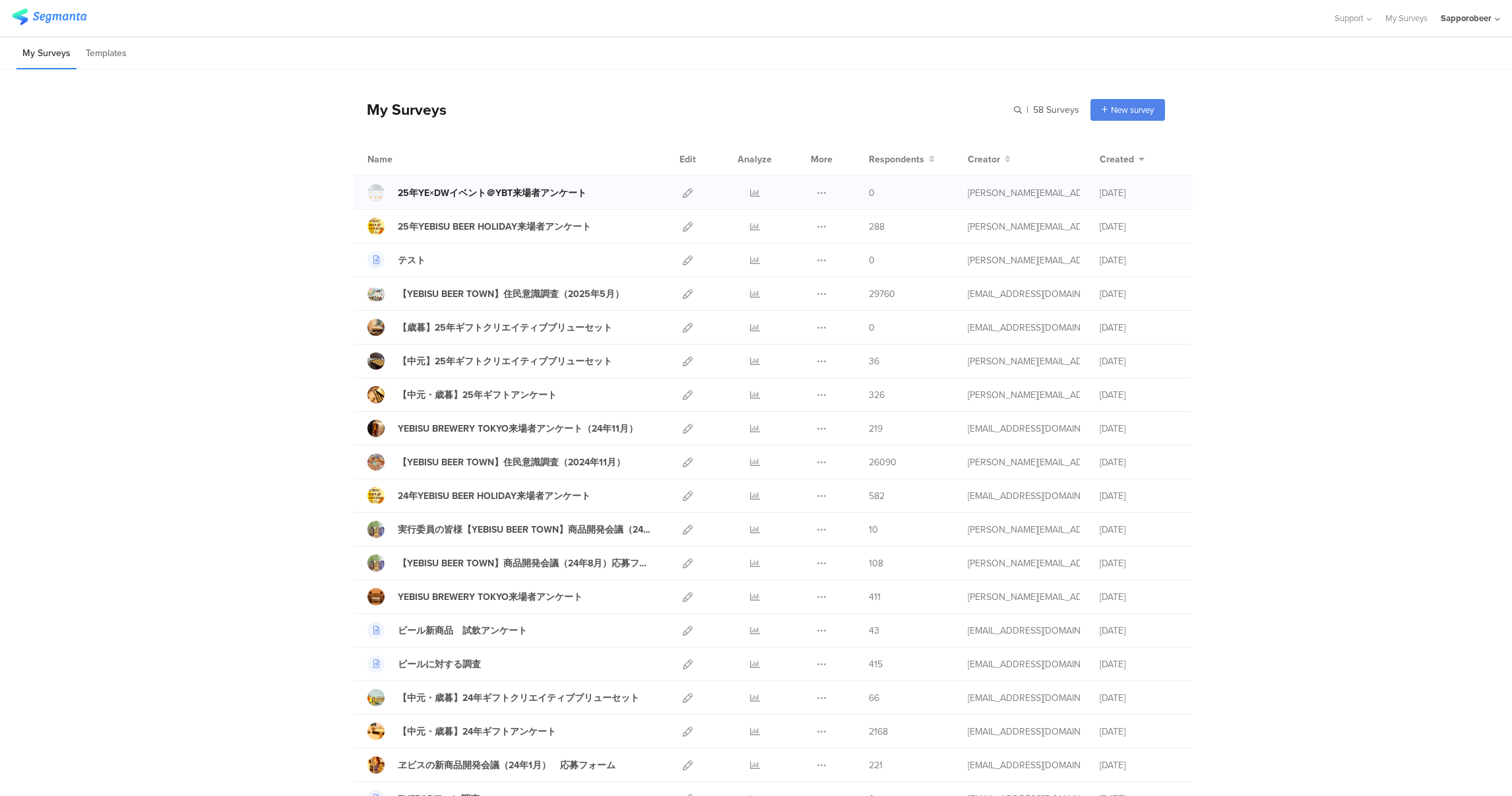
click at [479, 194] on div "25年YE×DWイベント＠YBT来場者アンケート" at bounding box center [492, 193] width 189 height 14
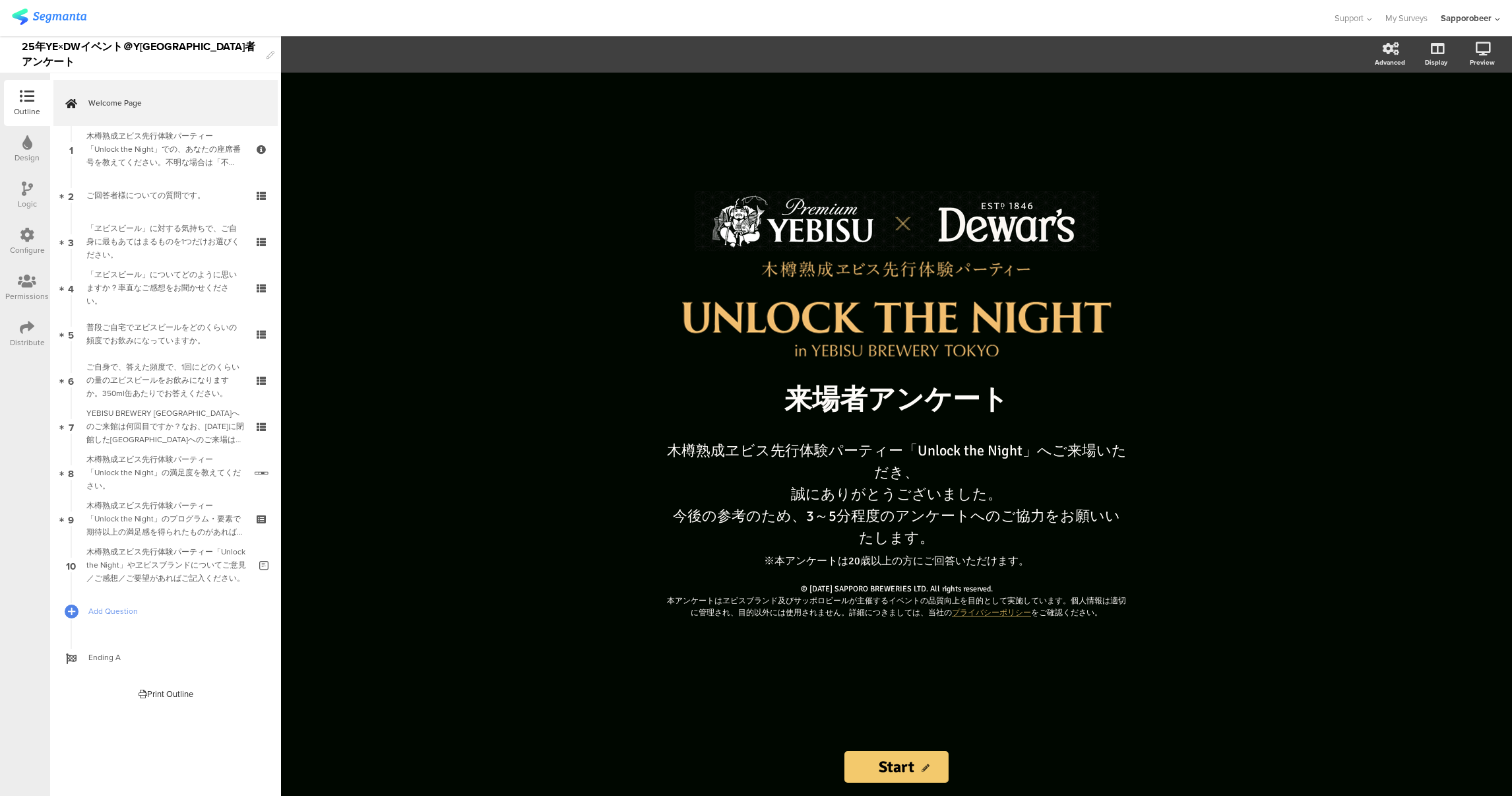
click at [74, 18] on img at bounding box center [49, 17] width 75 height 17
